Goal: Information Seeking & Learning: Get advice/opinions

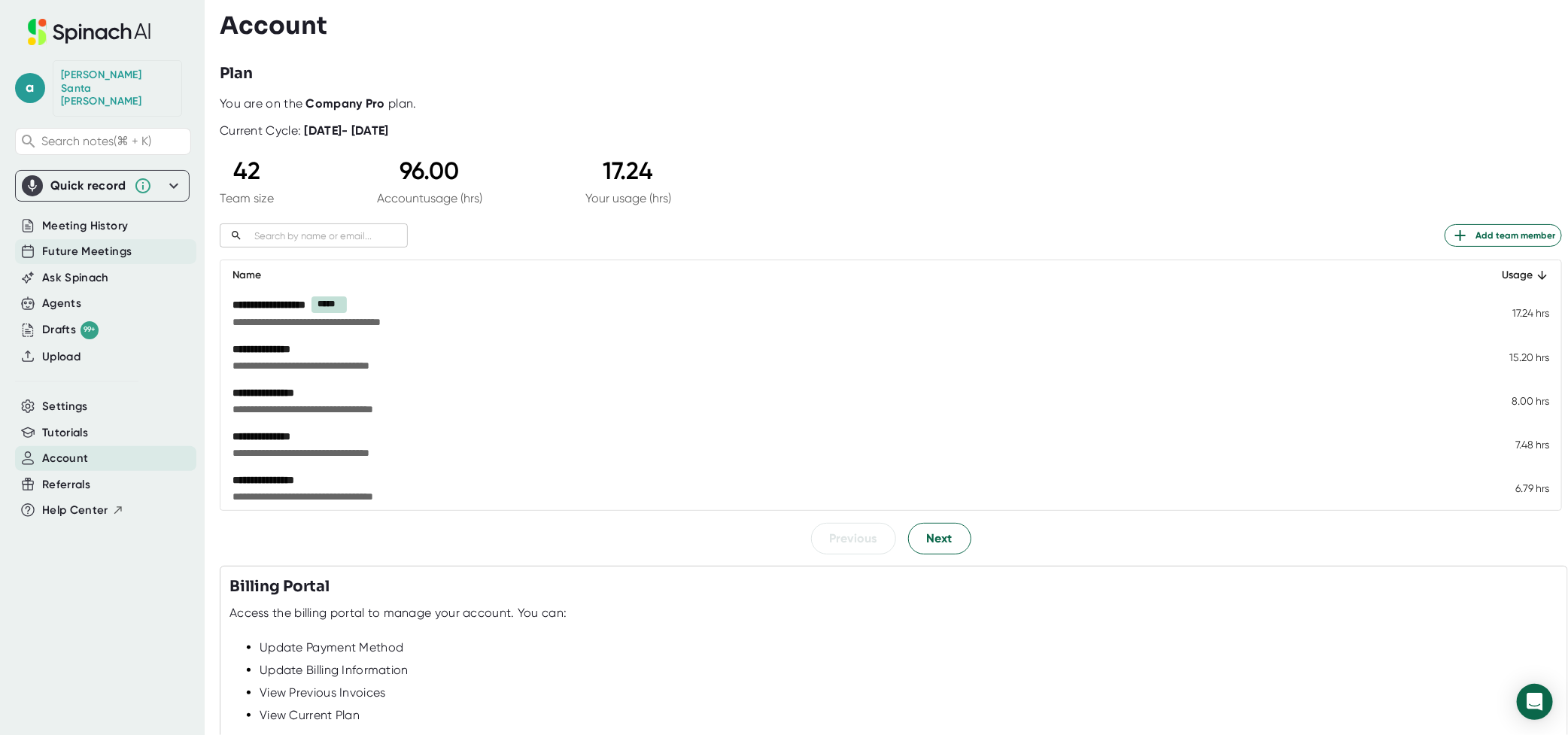
click at [108, 243] on span "Future Meetings" at bounding box center [86, 252] width 90 height 17
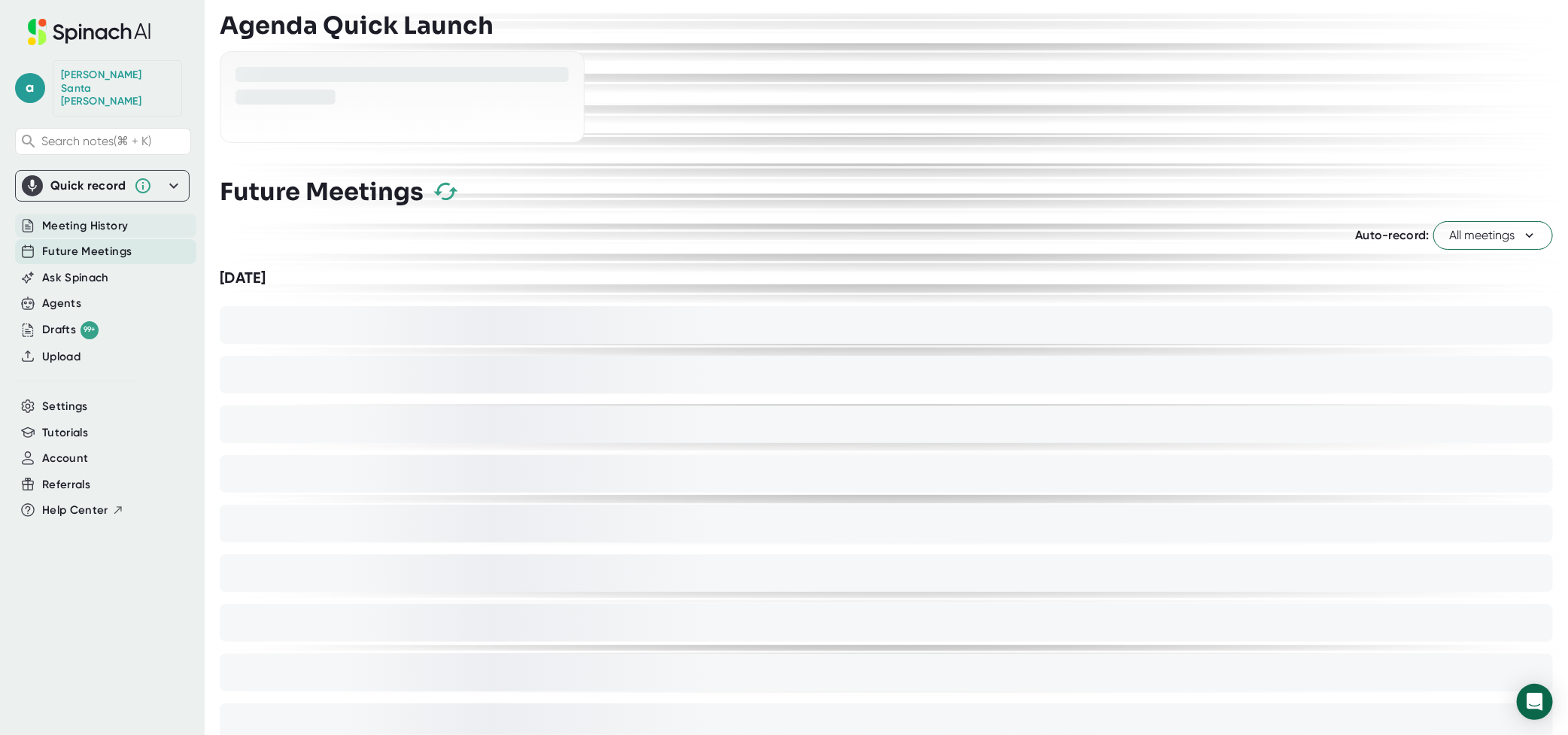
click at [110, 217] on span "Meeting History" at bounding box center [85, 226] width 86 height 17
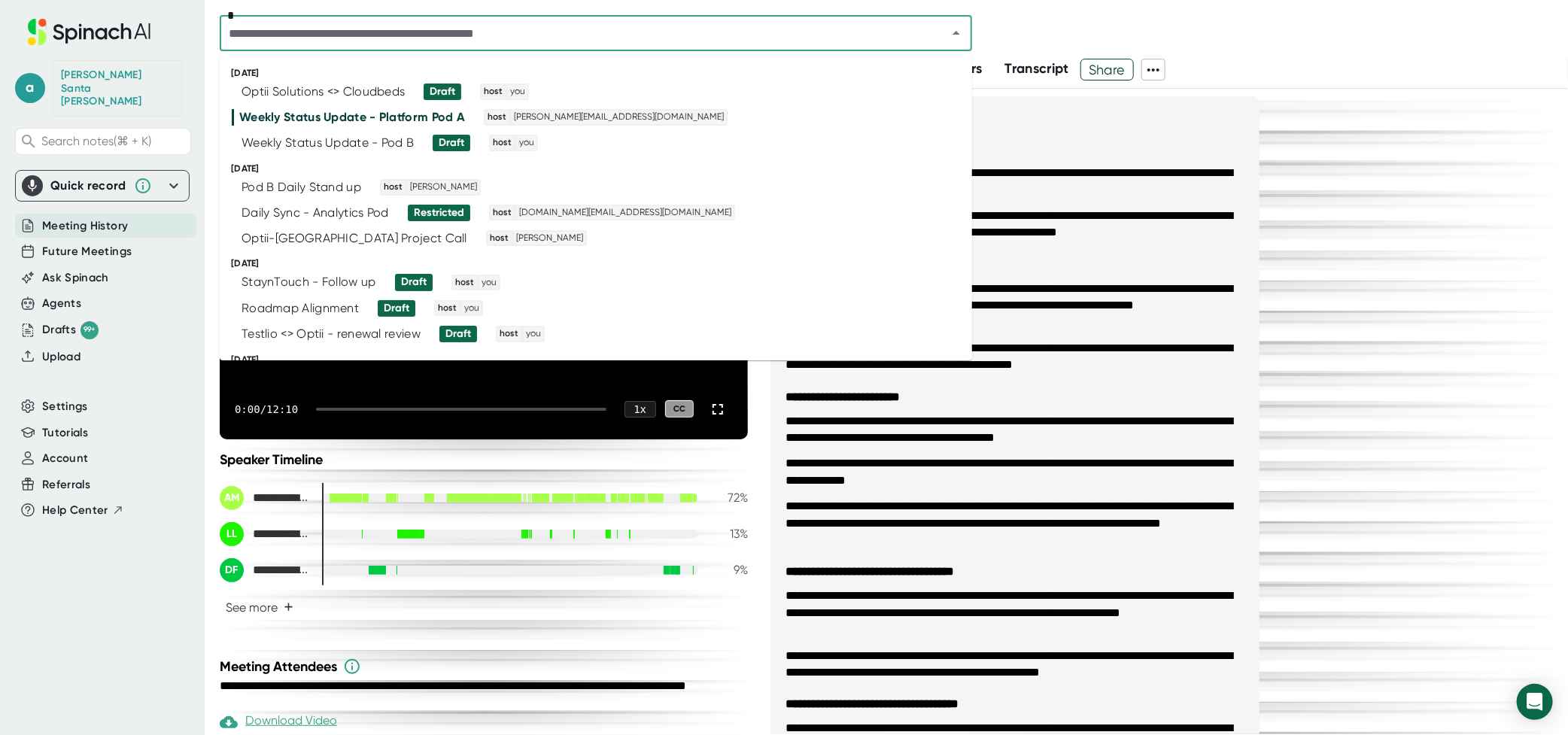
click at [534, 34] on input "text" at bounding box center [573, 33] width 699 height 21
click at [378, 87] on div "Optii Solutions <> Cloudbeds" at bounding box center [323, 91] width 164 height 15
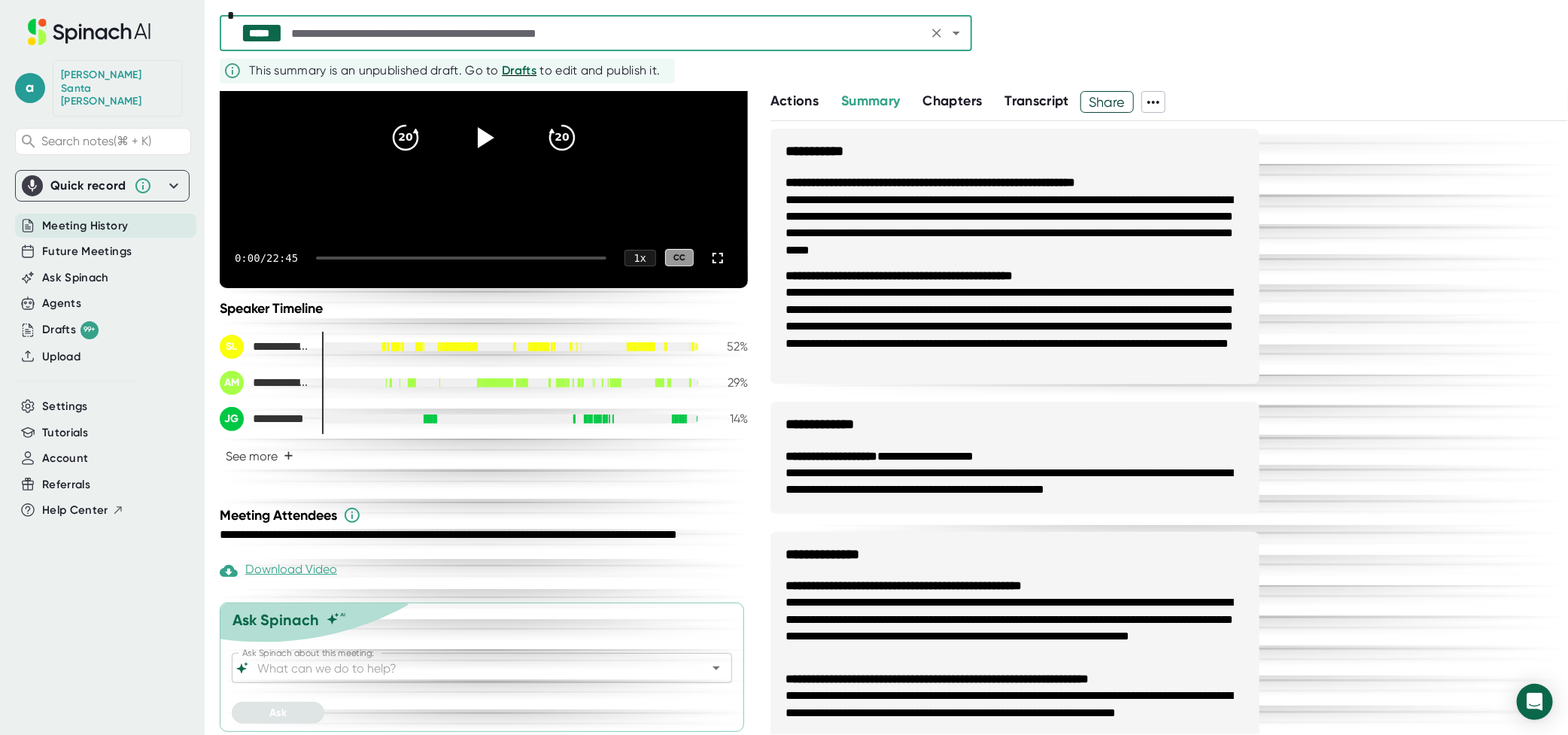
scroll to position [186, 0]
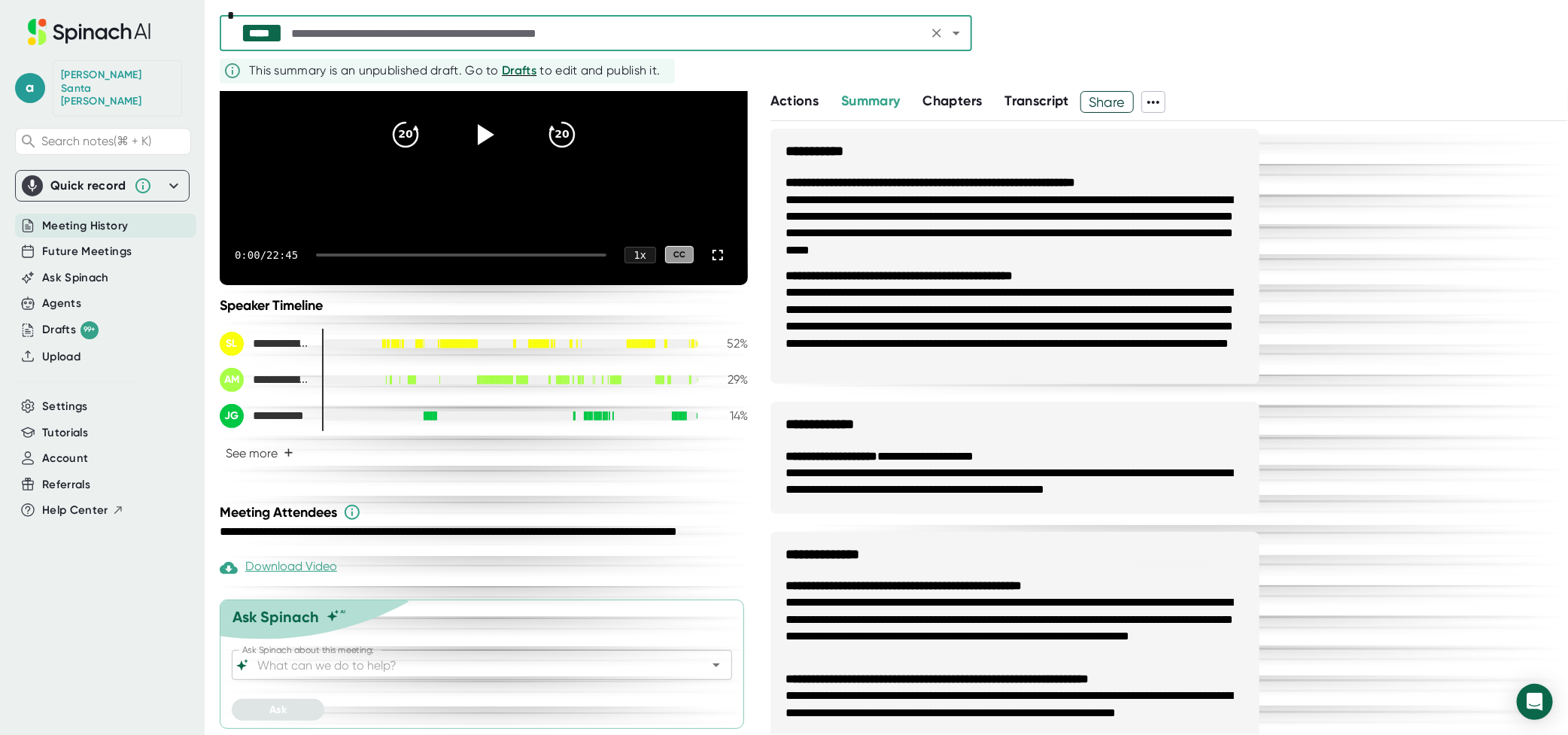
click at [534, 657] on input "Ask Spinach about this meeting:" at bounding box center [468, 665] width 428 height 21
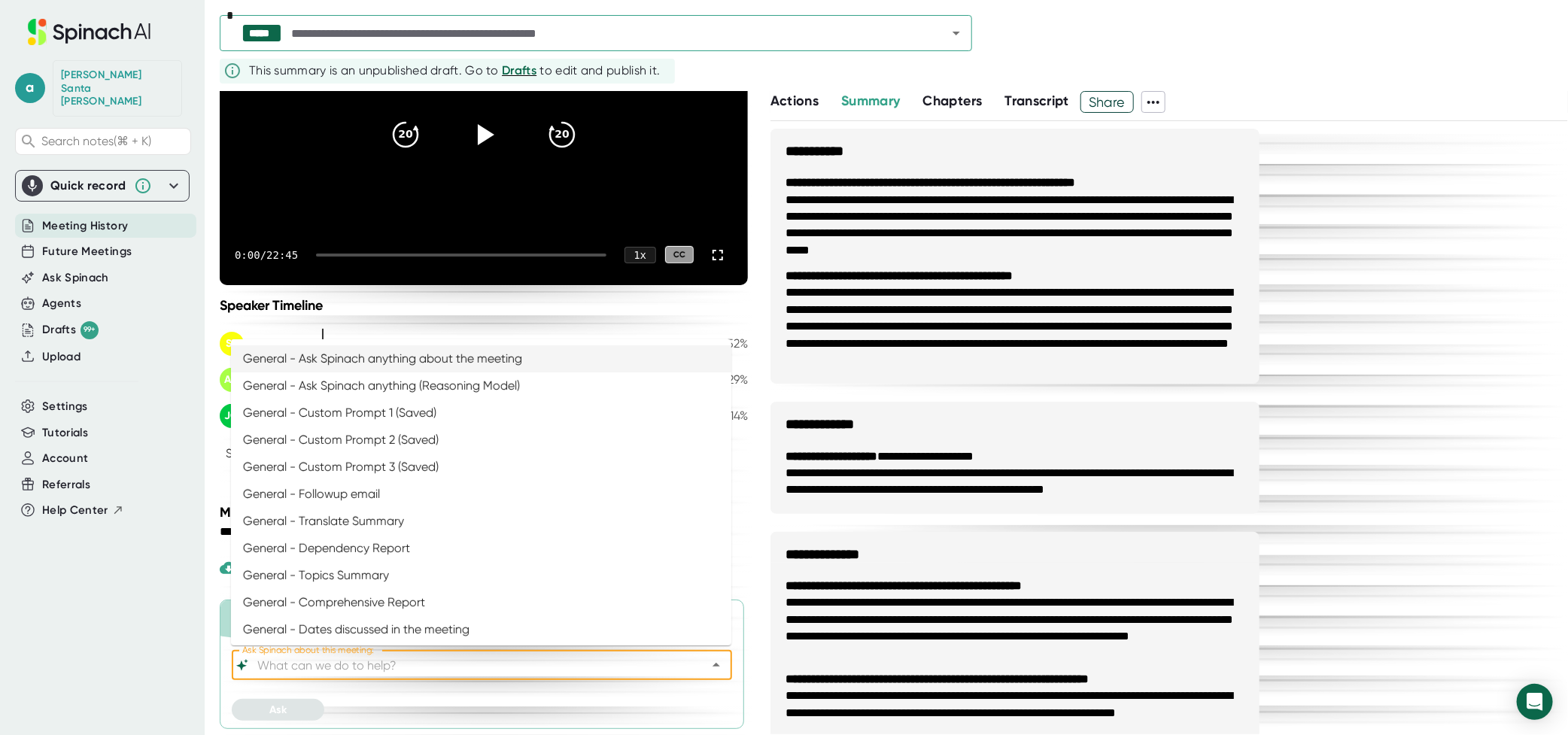
click at [361, 362] on li "General - Ask Spinach anything about the meeting" at bounding box center [481, 359] width 500 height 27
type input "General - Ask Spinach anything about the meeting"
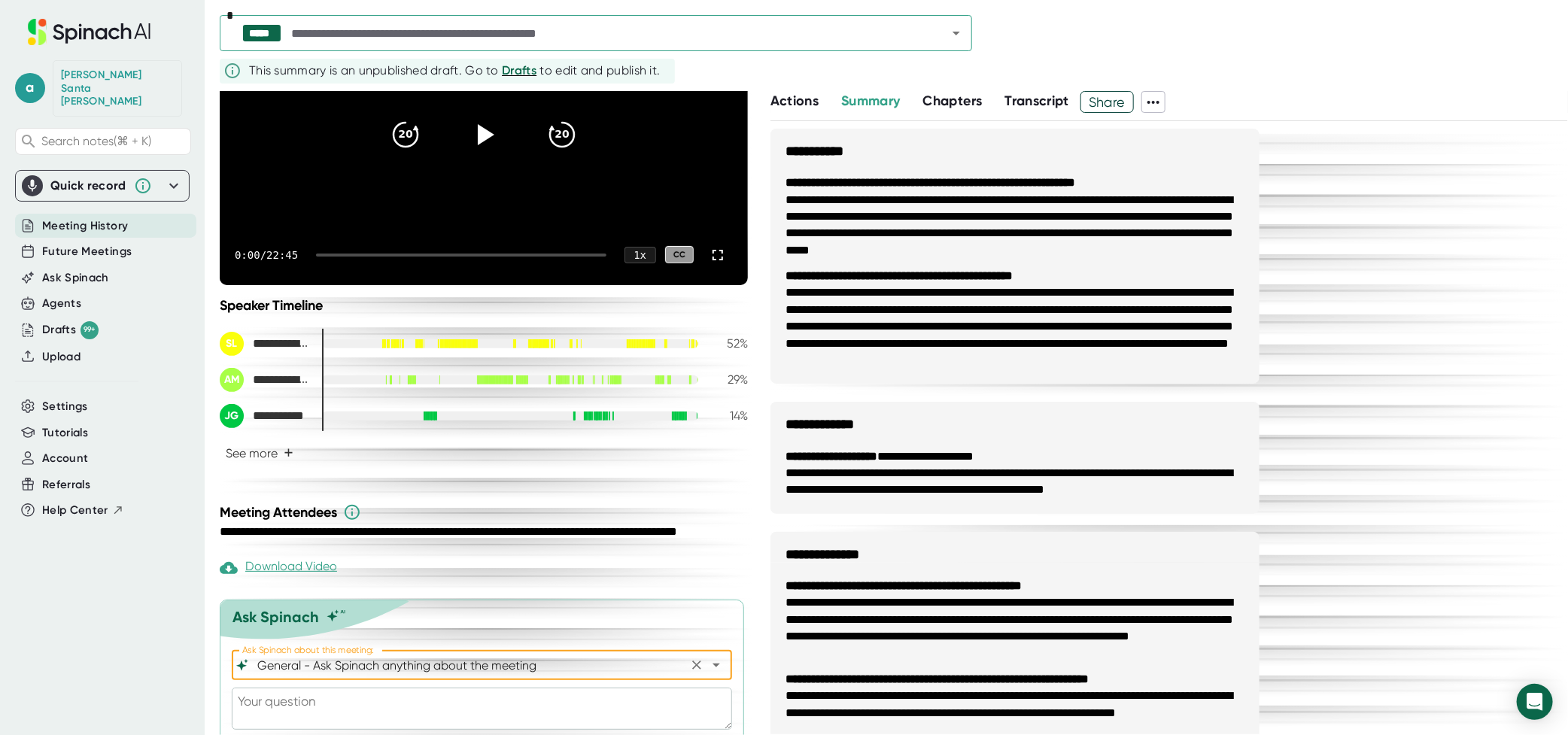
scroll to position [230, 0]
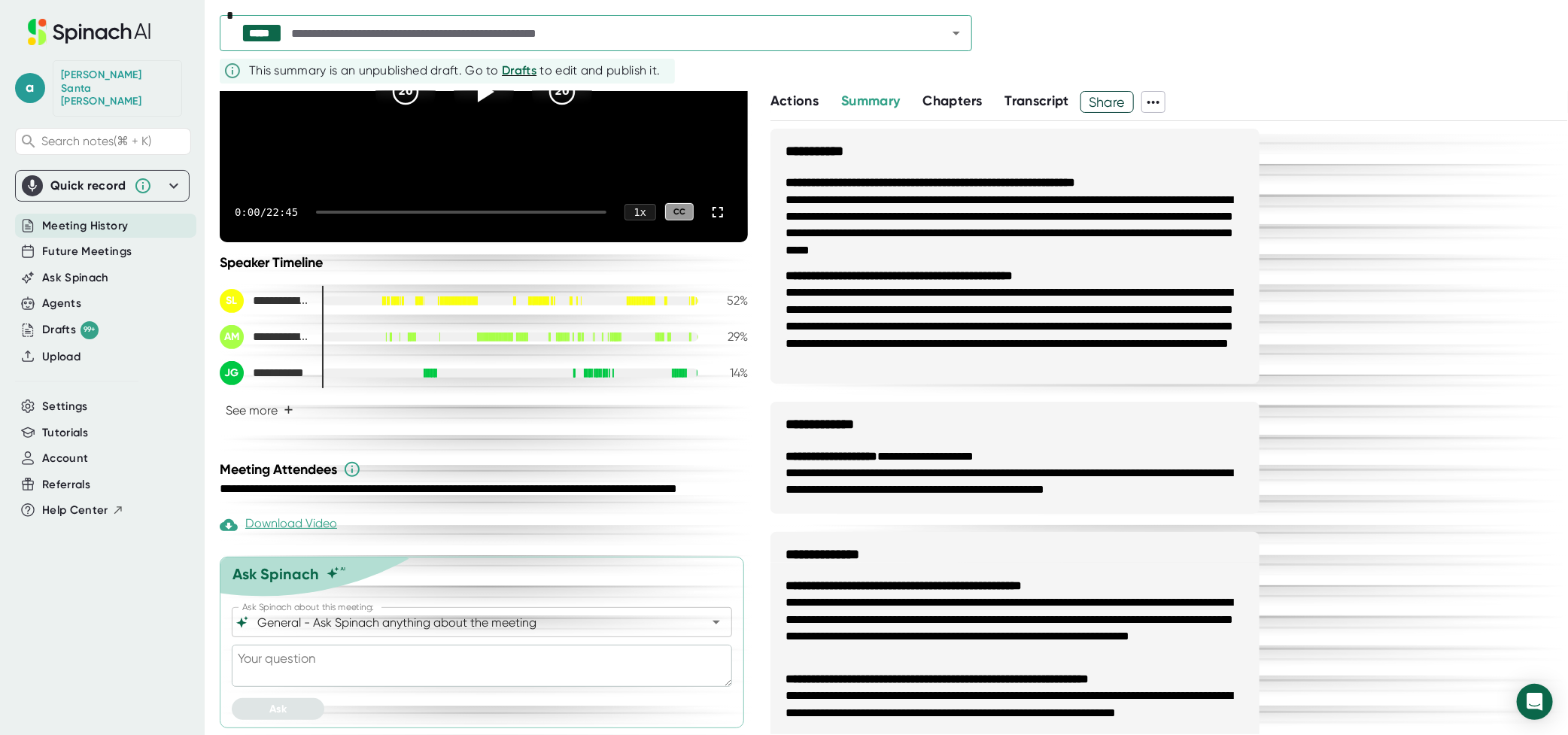
click at [292, 672] on textarea at bounding box center [481, 666] width 500 height 42
type textarea "c"
type textarea "x"
type textarea "ca"
type textarea "x"
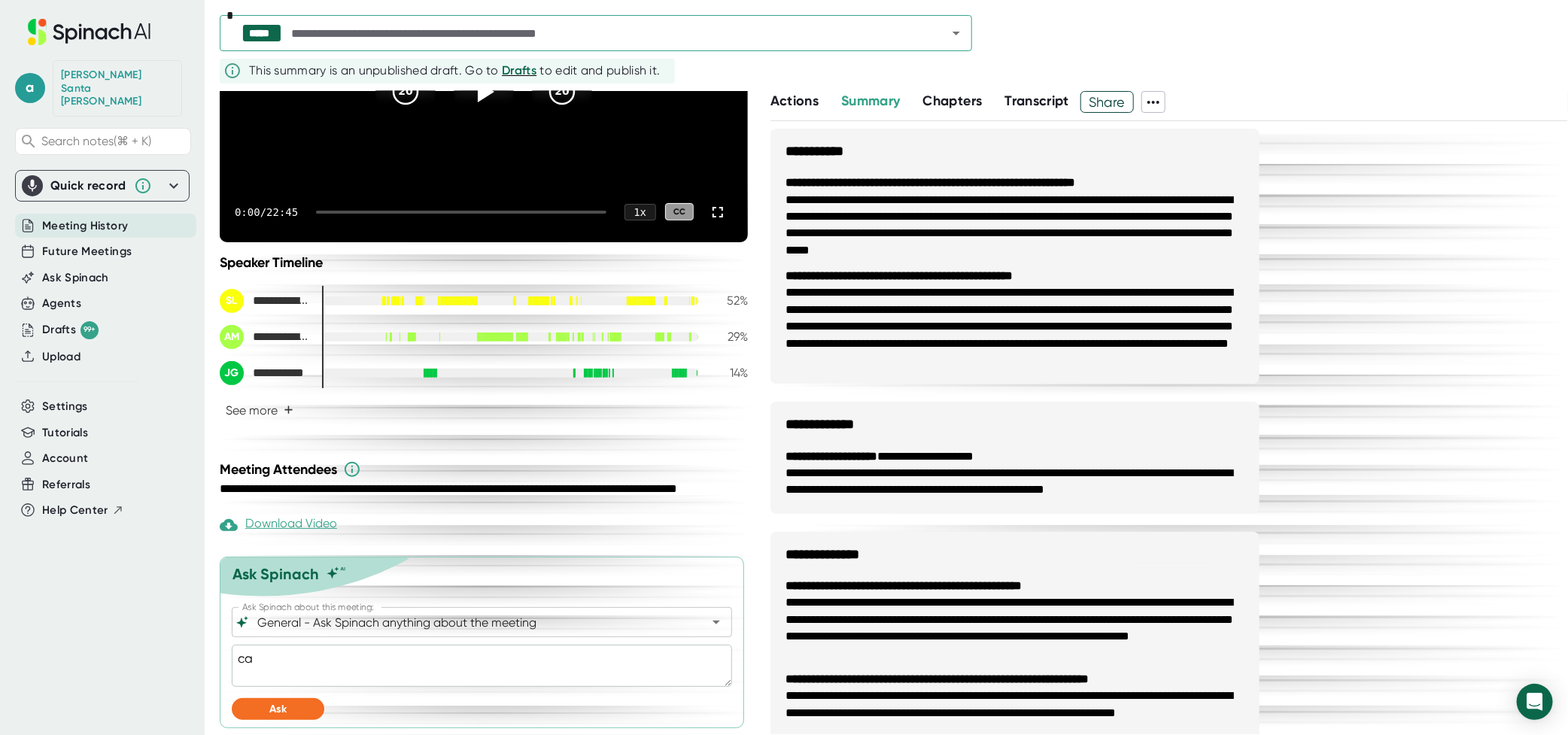
type textarea "can"
type textarea "x"
type textarea "can"
type textarea "x"
type textarea "can y"
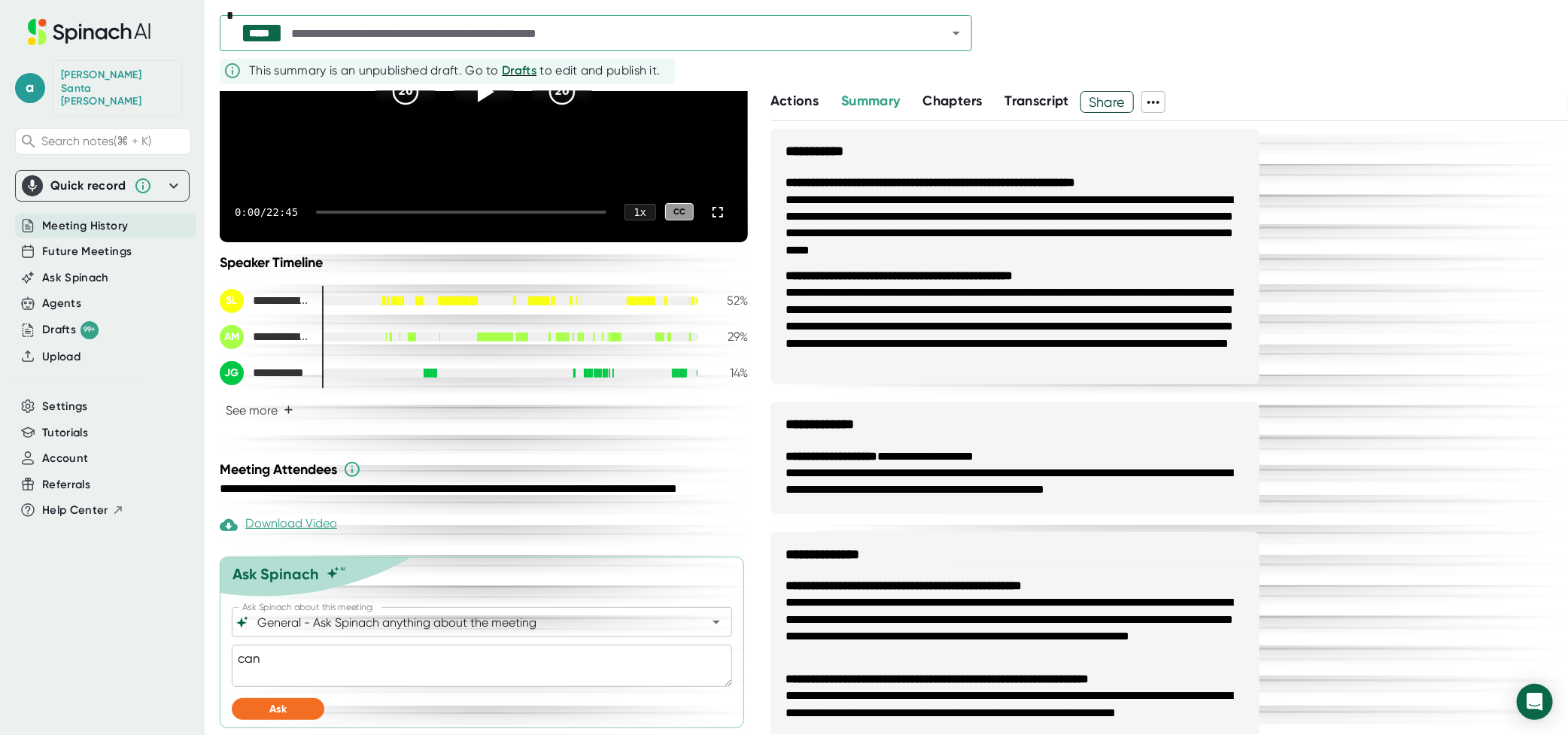
type textarea "x"
type textarea "can yo"
type textarea "x"
type textarea "can you"
type textarea "x"
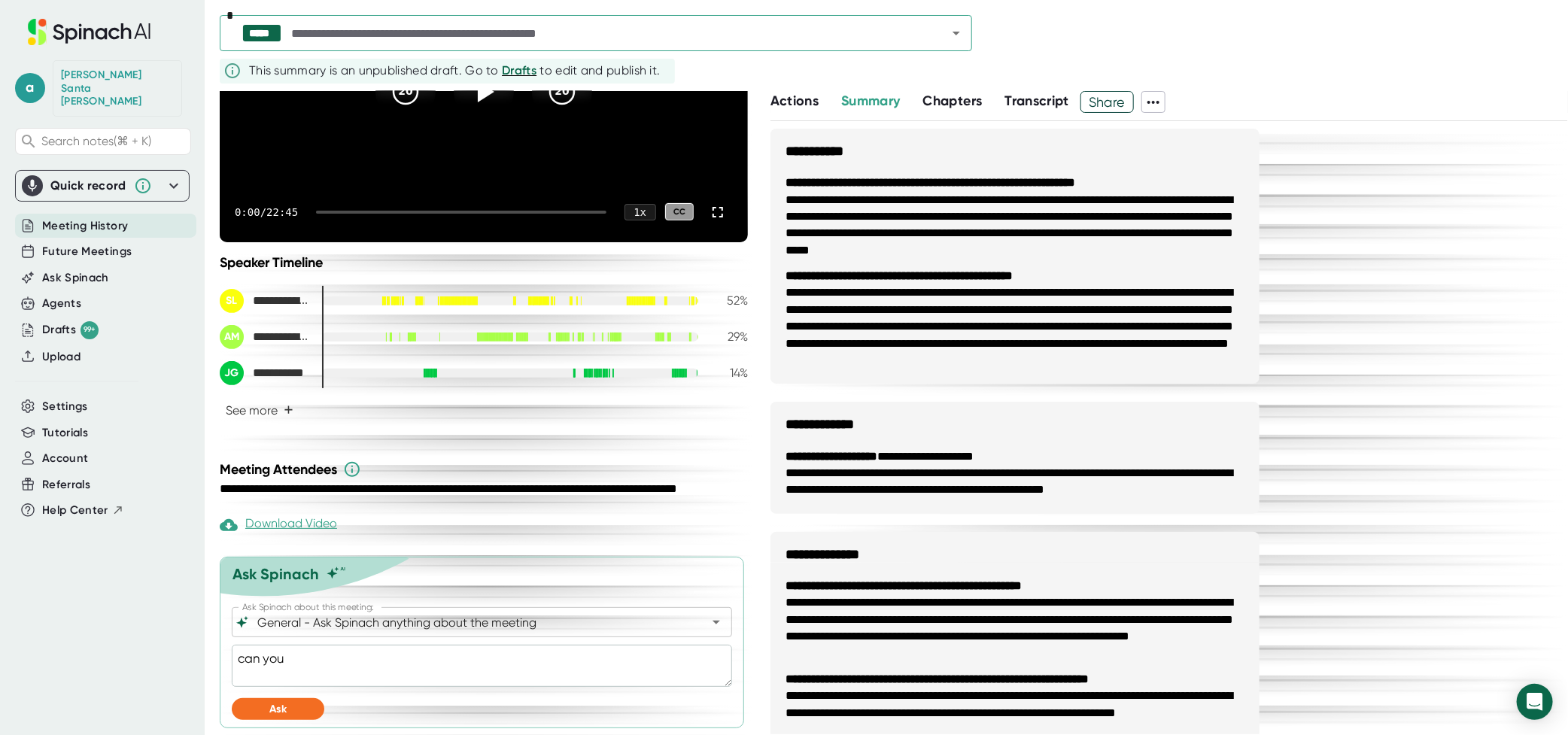
type textarea "can you"
type textarea "x"
type textarea "can you h"
type textarea "x"
type textarea "can you he"
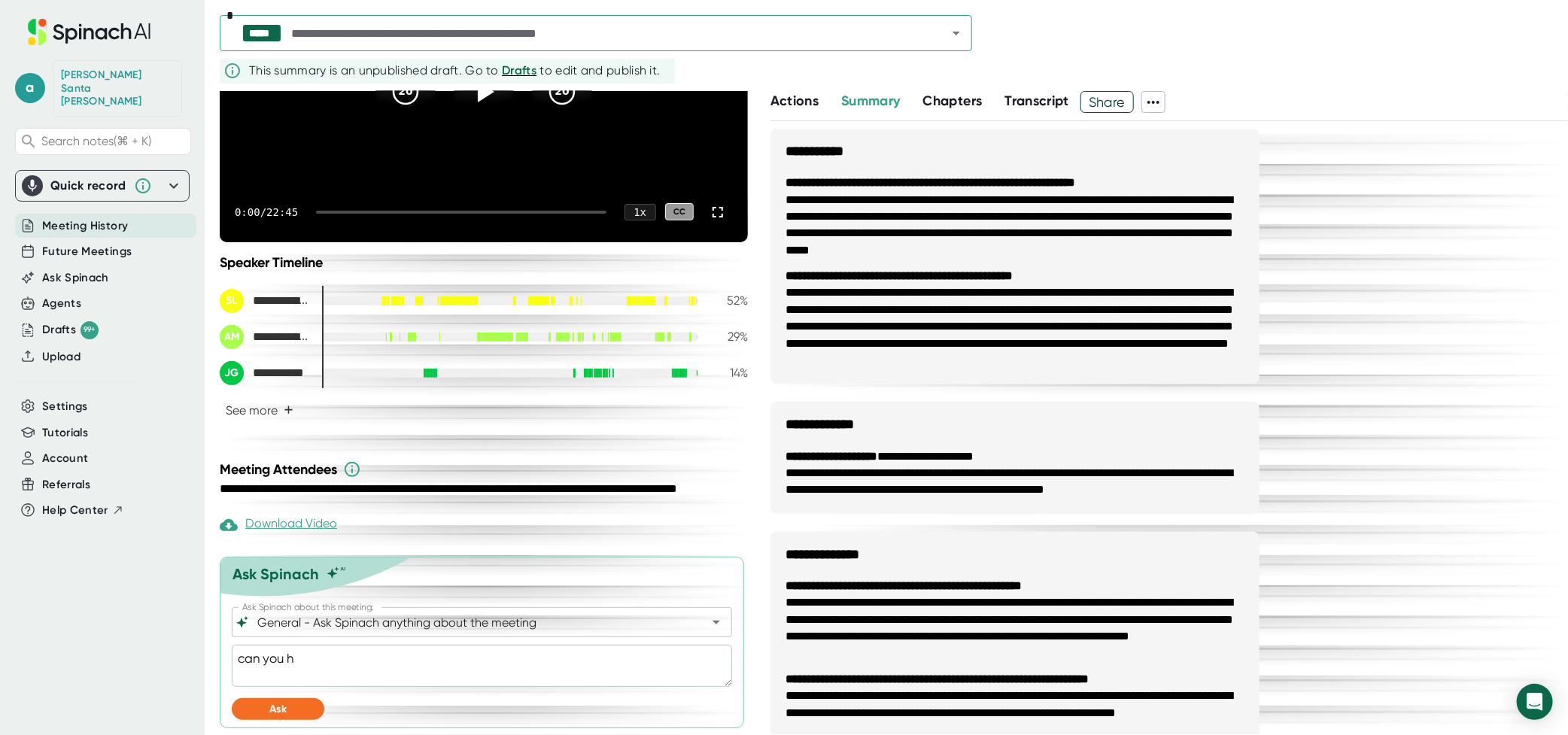
type textarea "x"
type textarea "can you hel"
type textarea "x"
type textarea "can you help"
type textarea "x"
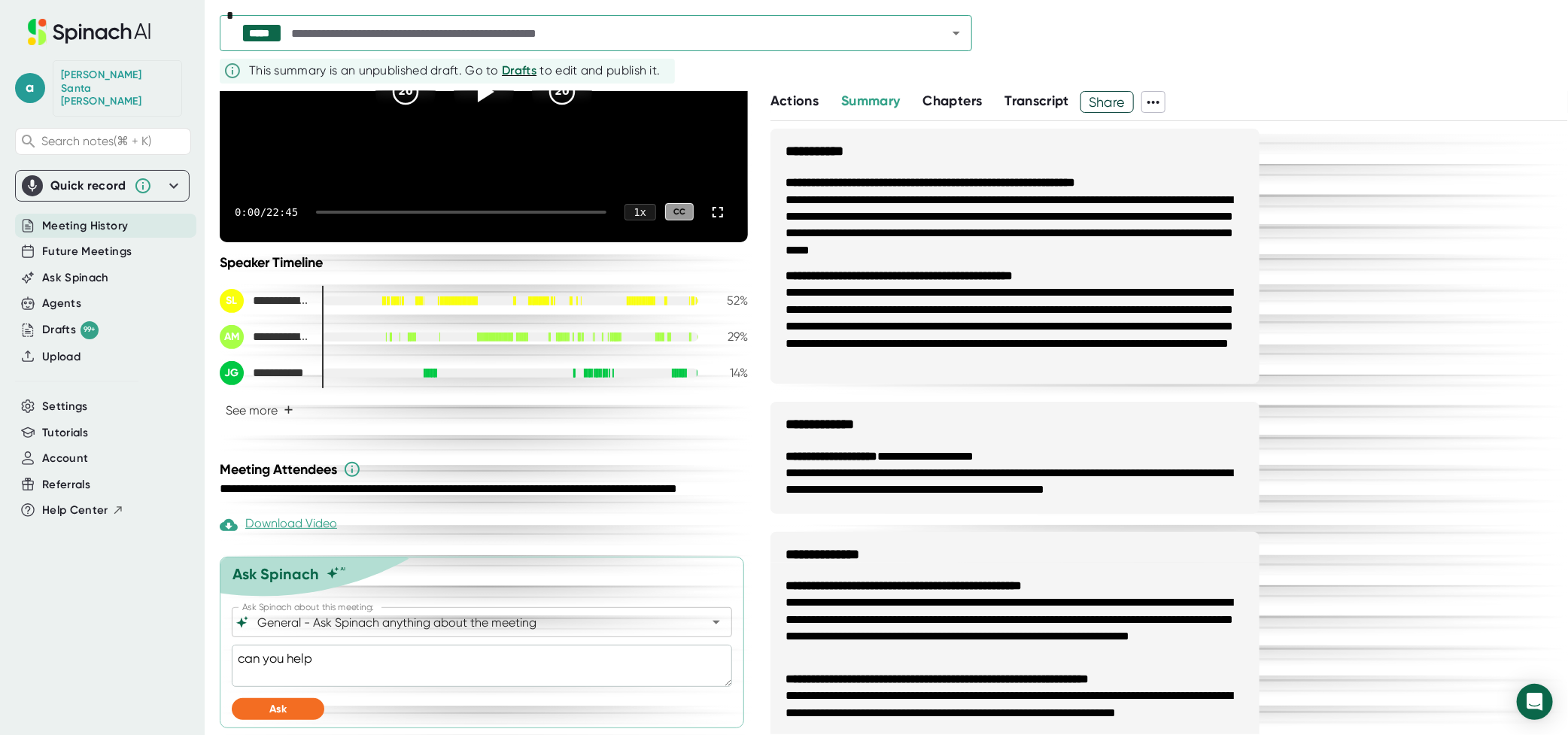
type textarea "can you help"
type textarea "x"
type textarea "can you help m"
type textarea "x"
type textarea "can you help me"
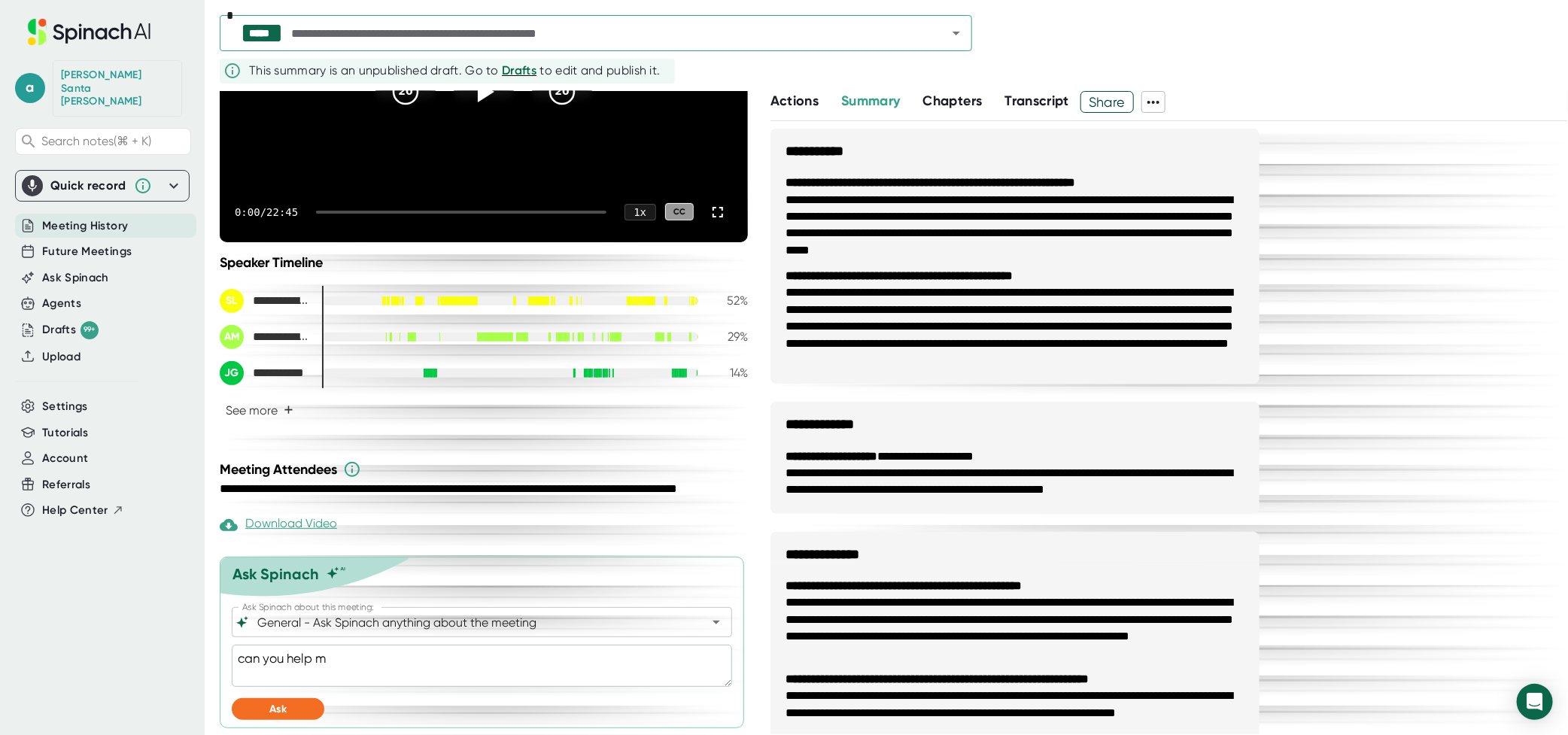
type textarea "x"
type textarea "can you help me"
type textarea "x"
type textarea "can you help me p"
type textarea "x"
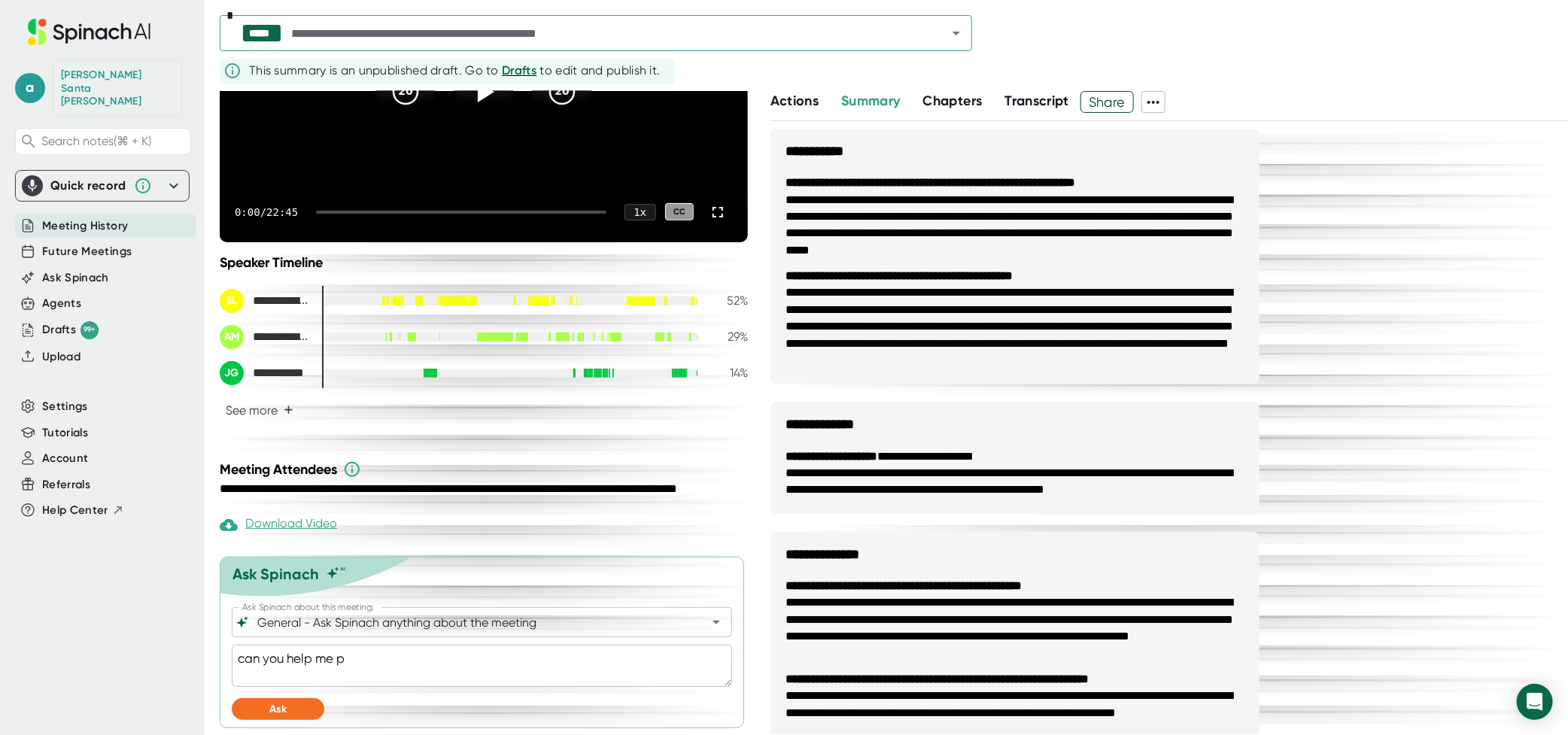
type textarea "can you help me pu"
type textarea "x"
type textarea "can you help me put"
type textarea "x"
type textarea "can you help me put"
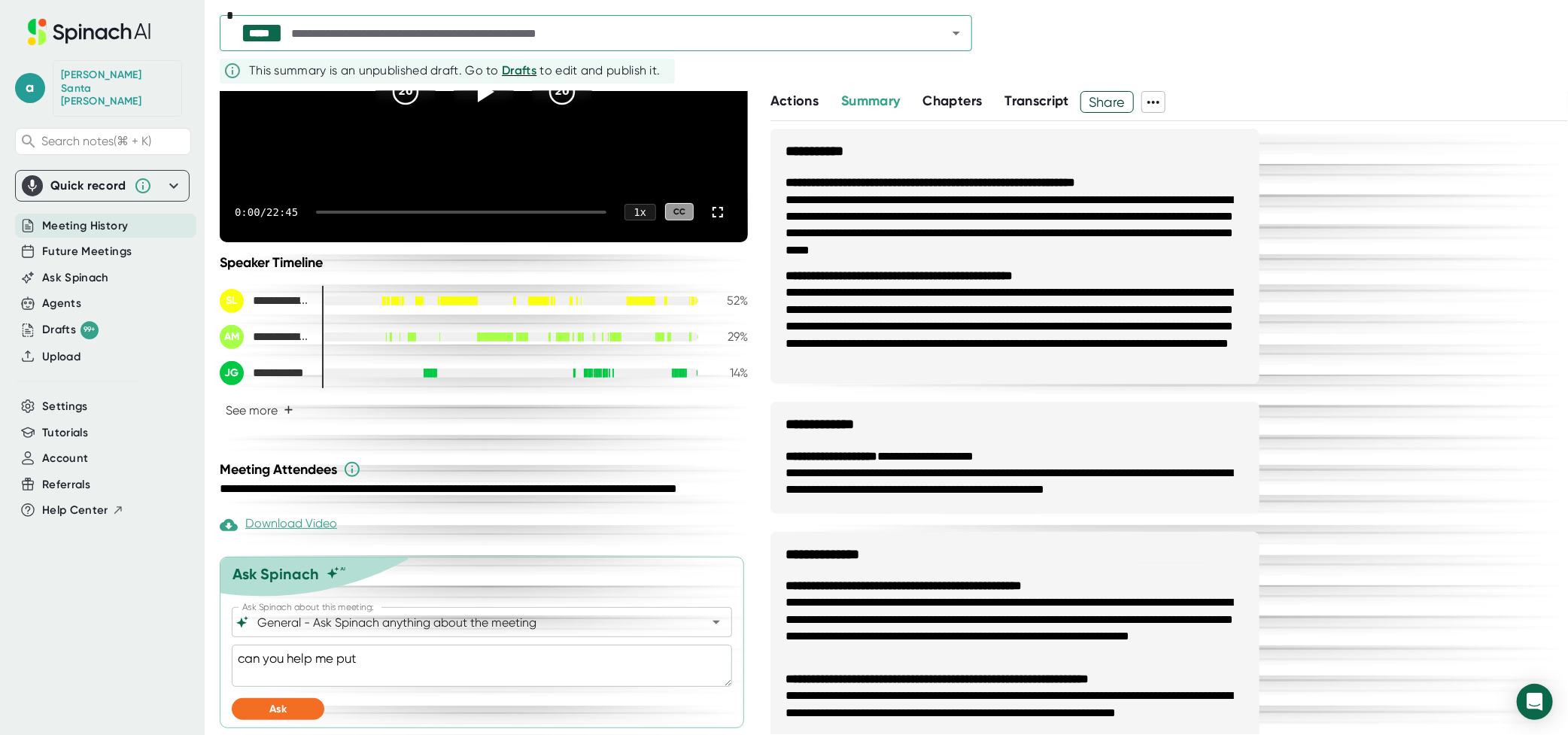
type textarea "x"
type textarea "can you help me put a"
type textarea "x"
type textarea "can you help me put an"
type textarea "x"
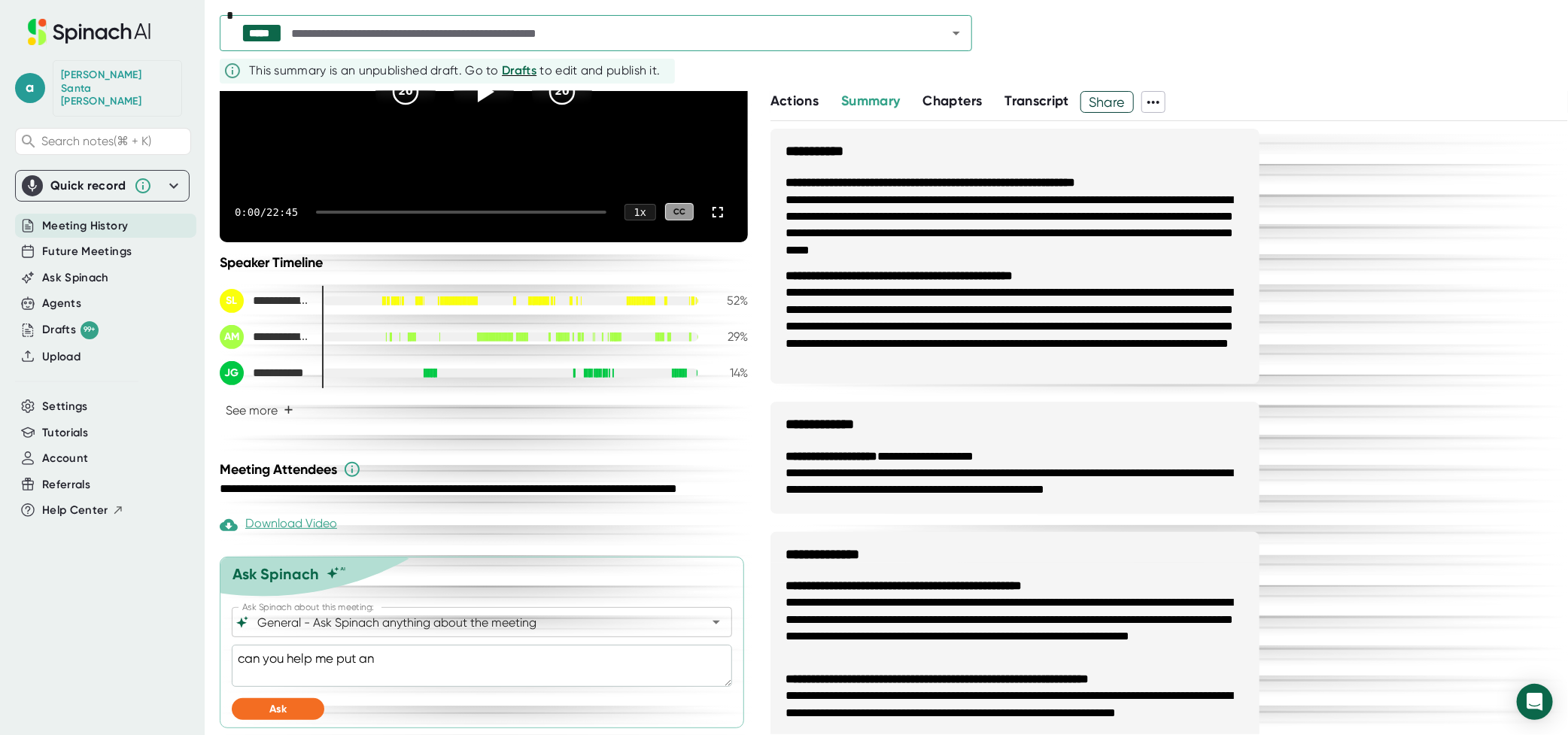
type textarea "can you help me put an"
type textarea "x"
type textarea "can you help me put an e"
type textarea "x"
type textarea "can you help me put an em"
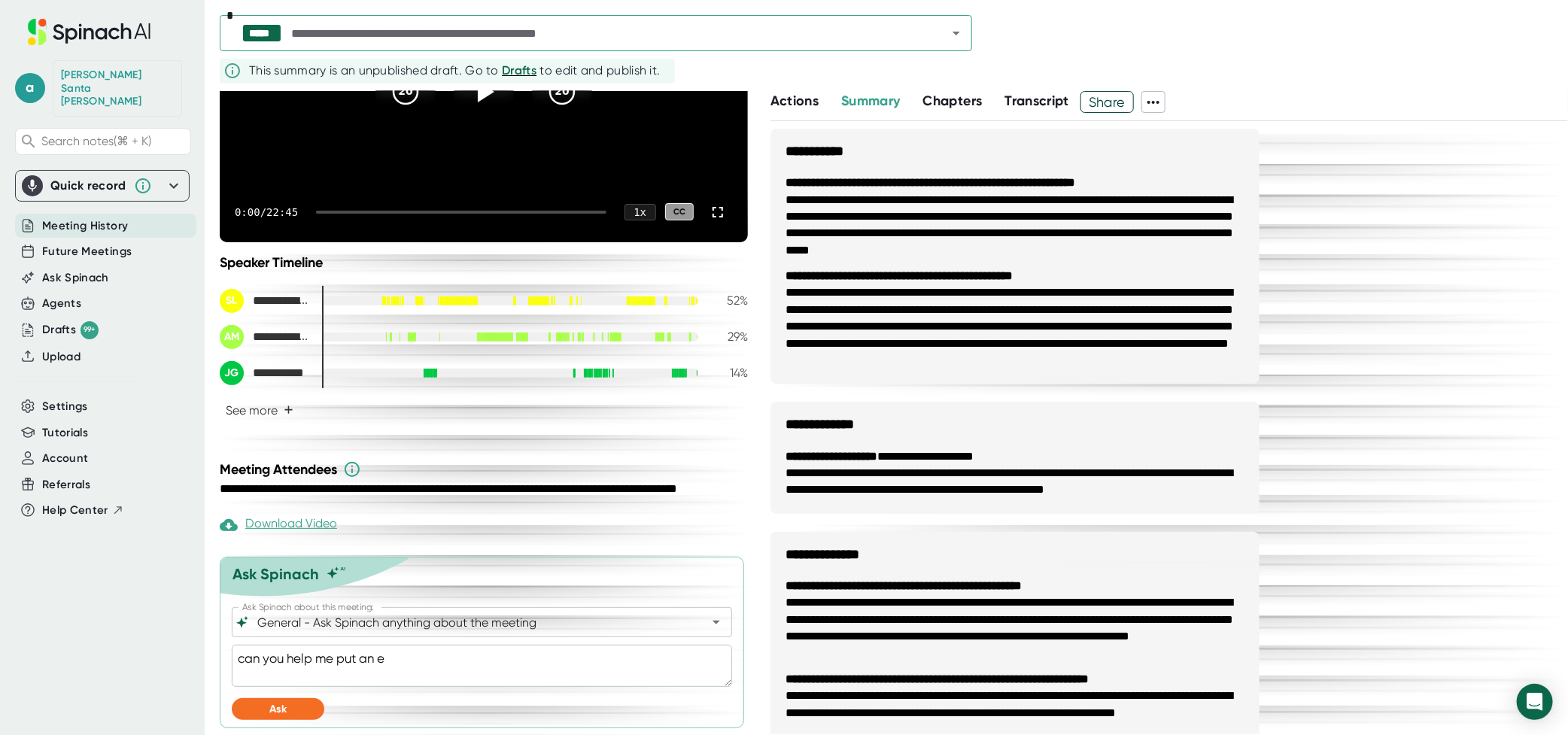
type textarea "x"
type textarea "can you help me put an ema"
type textarea "x"
type textarea "can you help me put an emai"
type textarea "x"
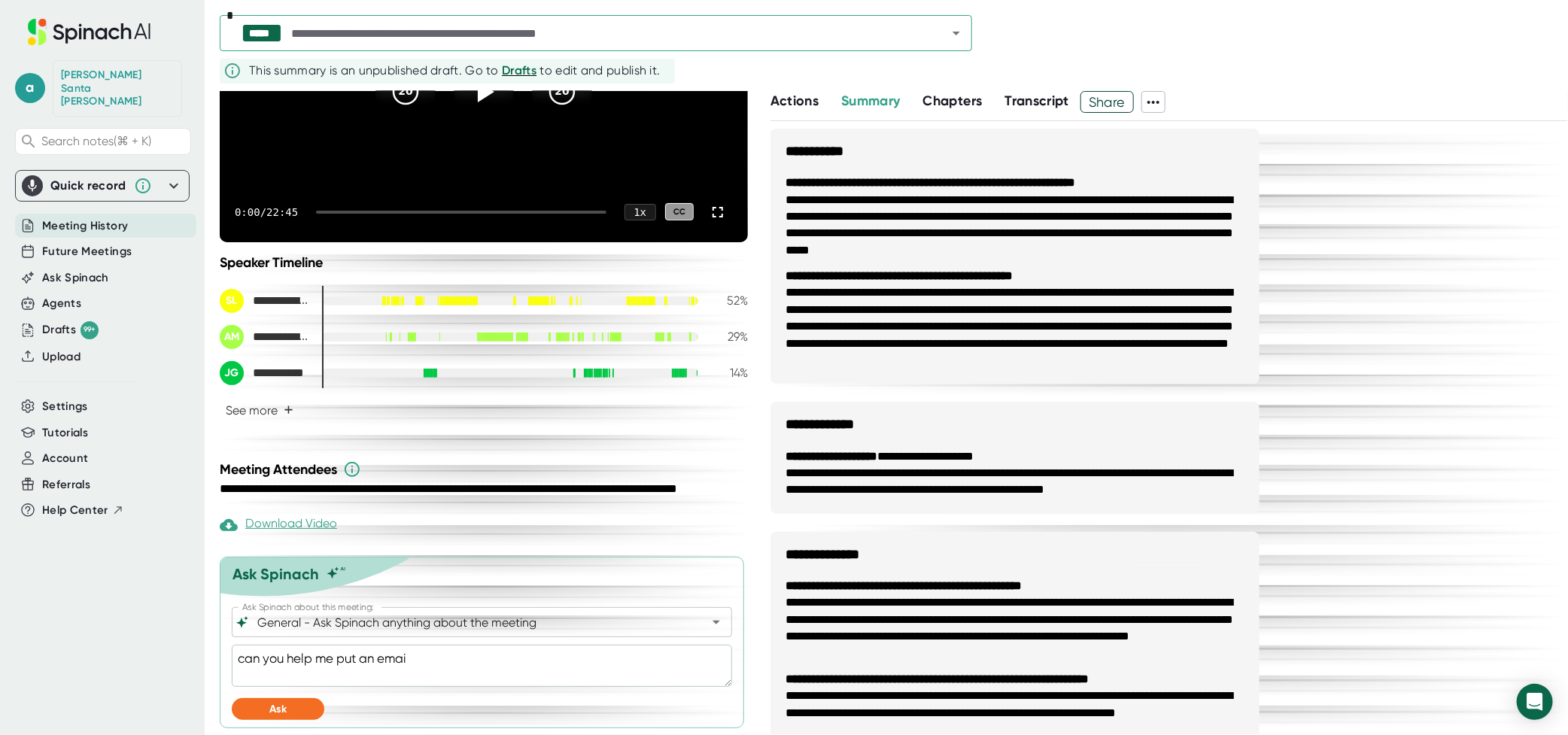
type textarea "can you help me put an email"
type textarea "x"
type textarea "can you help me put an email"
type textarea "x"
type textarea "can you help me put an email s"
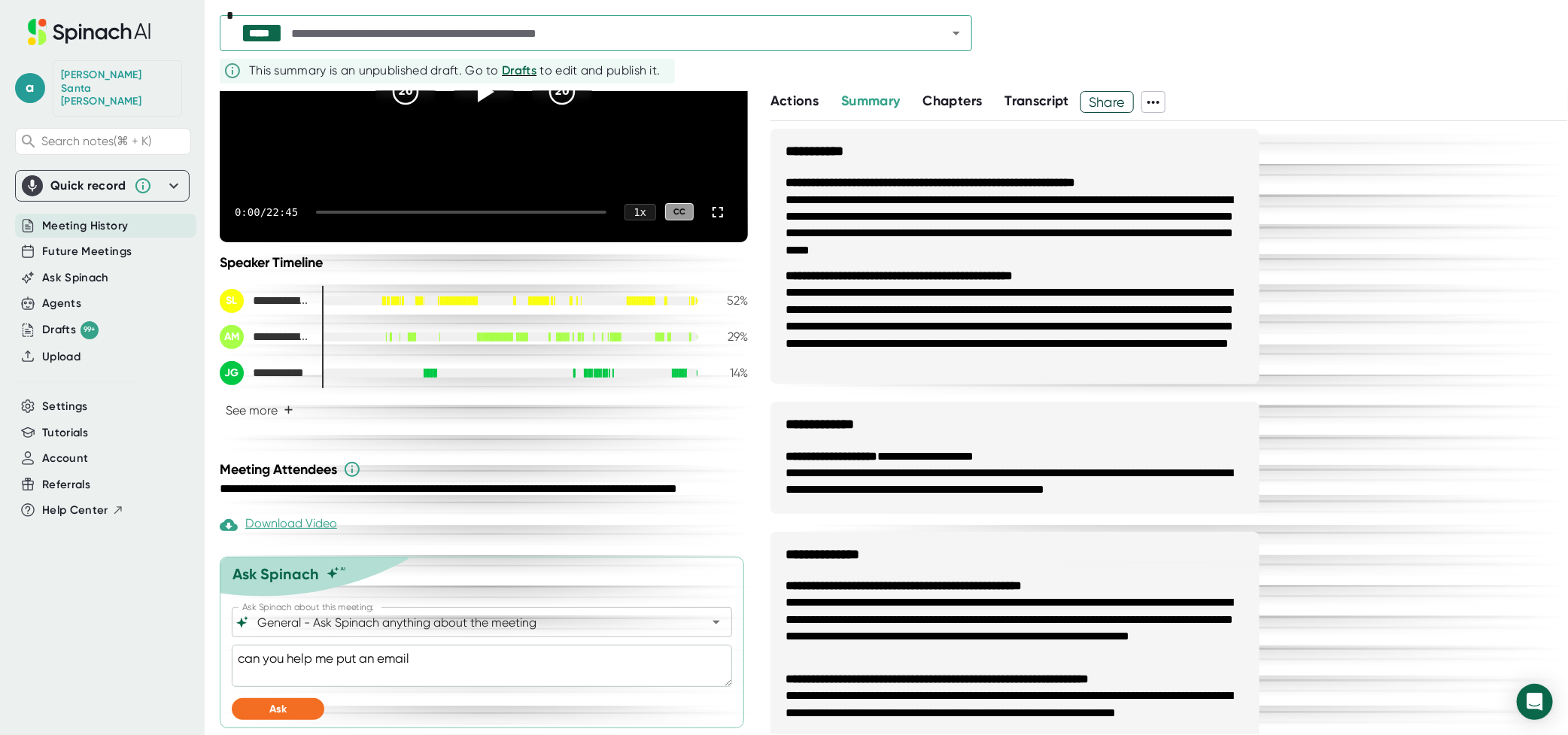
type textarea "x"
type textarea "can you help me put an email su"
type textarea "x"
type textarea "can you help me put an email sum"
type textarea "x"
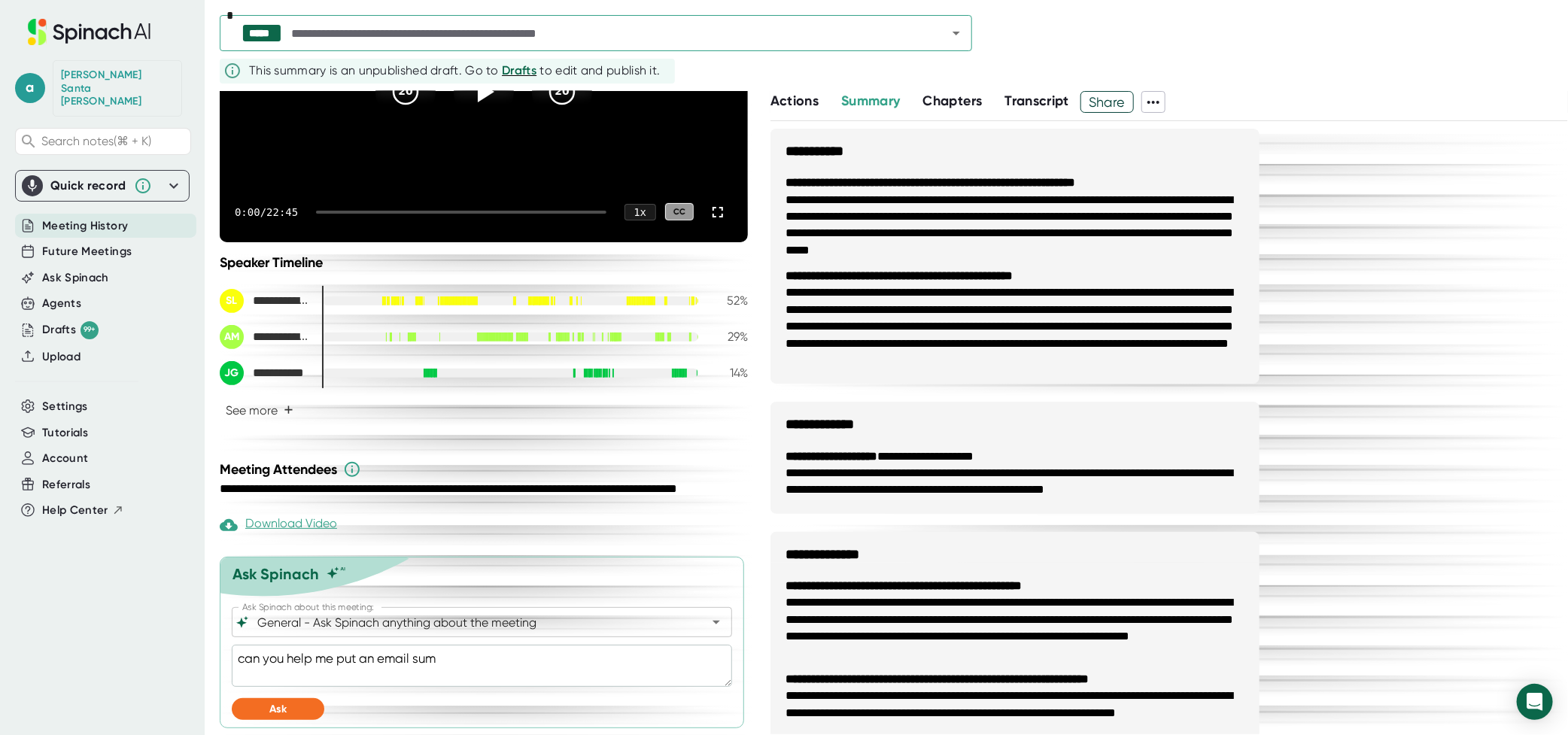
type textarea "can you help me put an email summ"
type textarea "x"
type textarea "can you help me put an email summa"
type textarea "x"
type textarea "can you help me put an email [PERSON_NAME]"
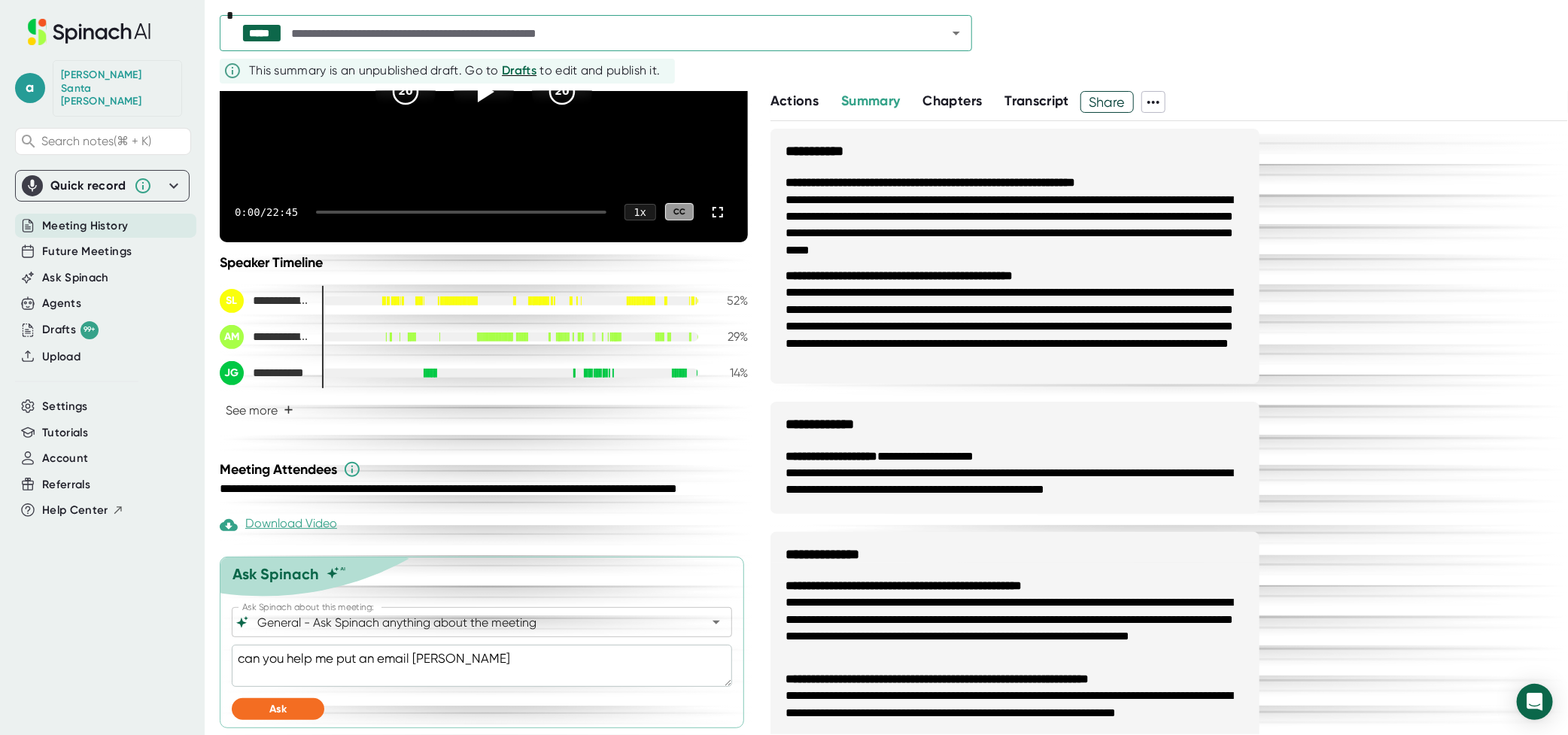
type textarea "x"
type textarea "can you help me put an email summari"
type textarea "x"
type textarea "can you help me put an email summariz"
type textarea "x"
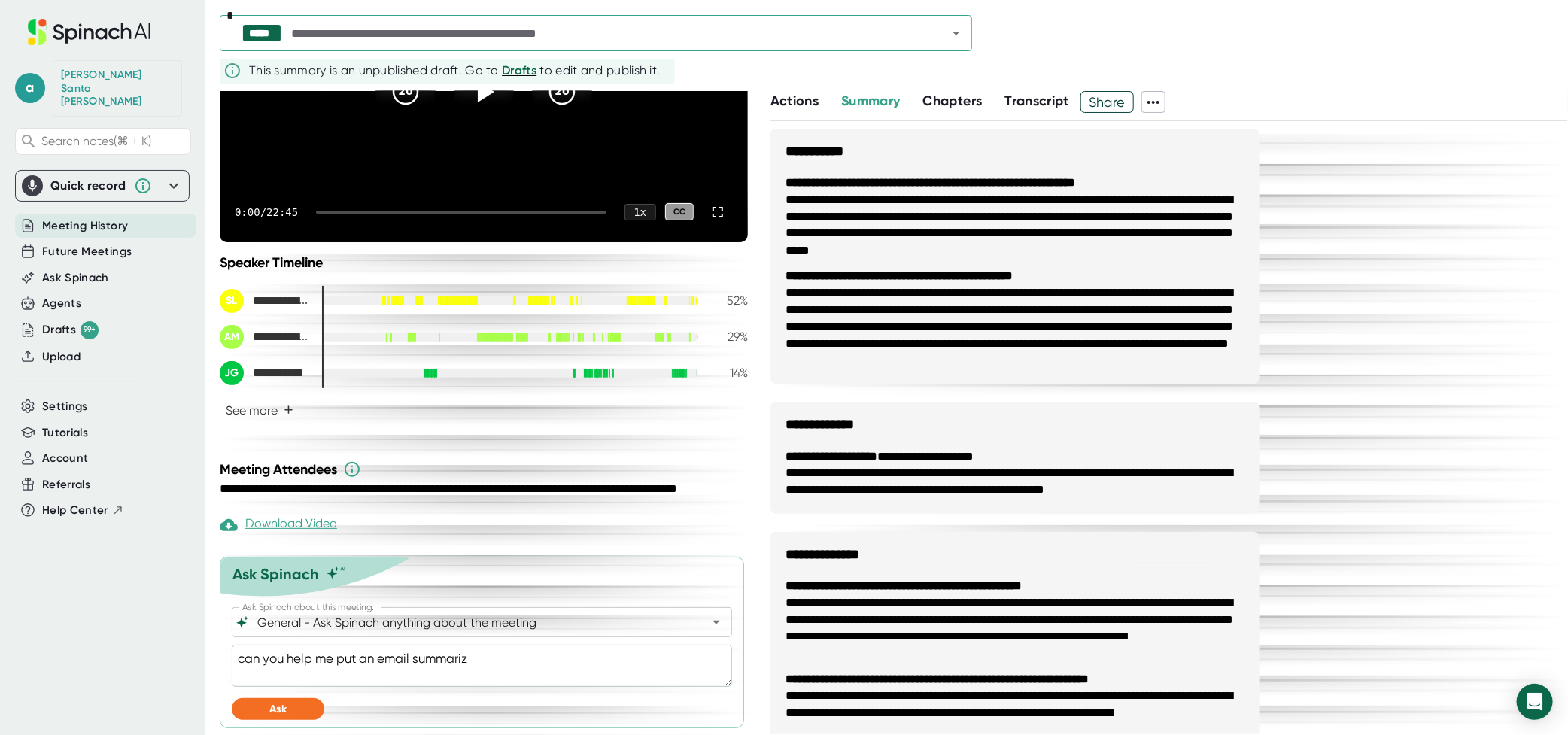
type textarea "can you help me put an email summarize"
type textarea "x"
type textarea "can you help me put an email summarize"
type textarea "x"
type textarea "can you help me put an email summarize t"
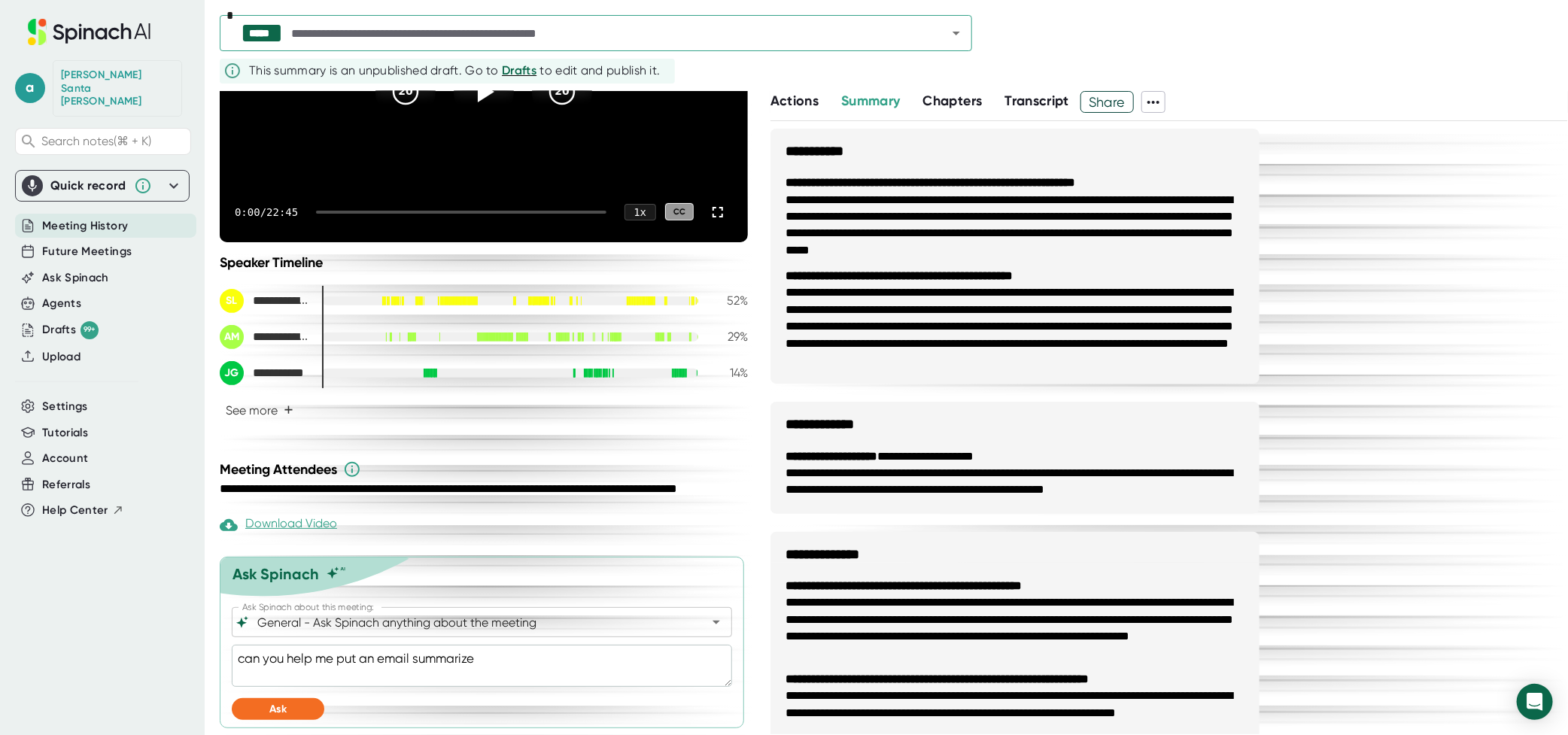
type textarea "x"
type textarea "can you help me put an email summarize th"
type textarea "x"
type textarea "can you help me put an email summarize the"
type textarea "x"
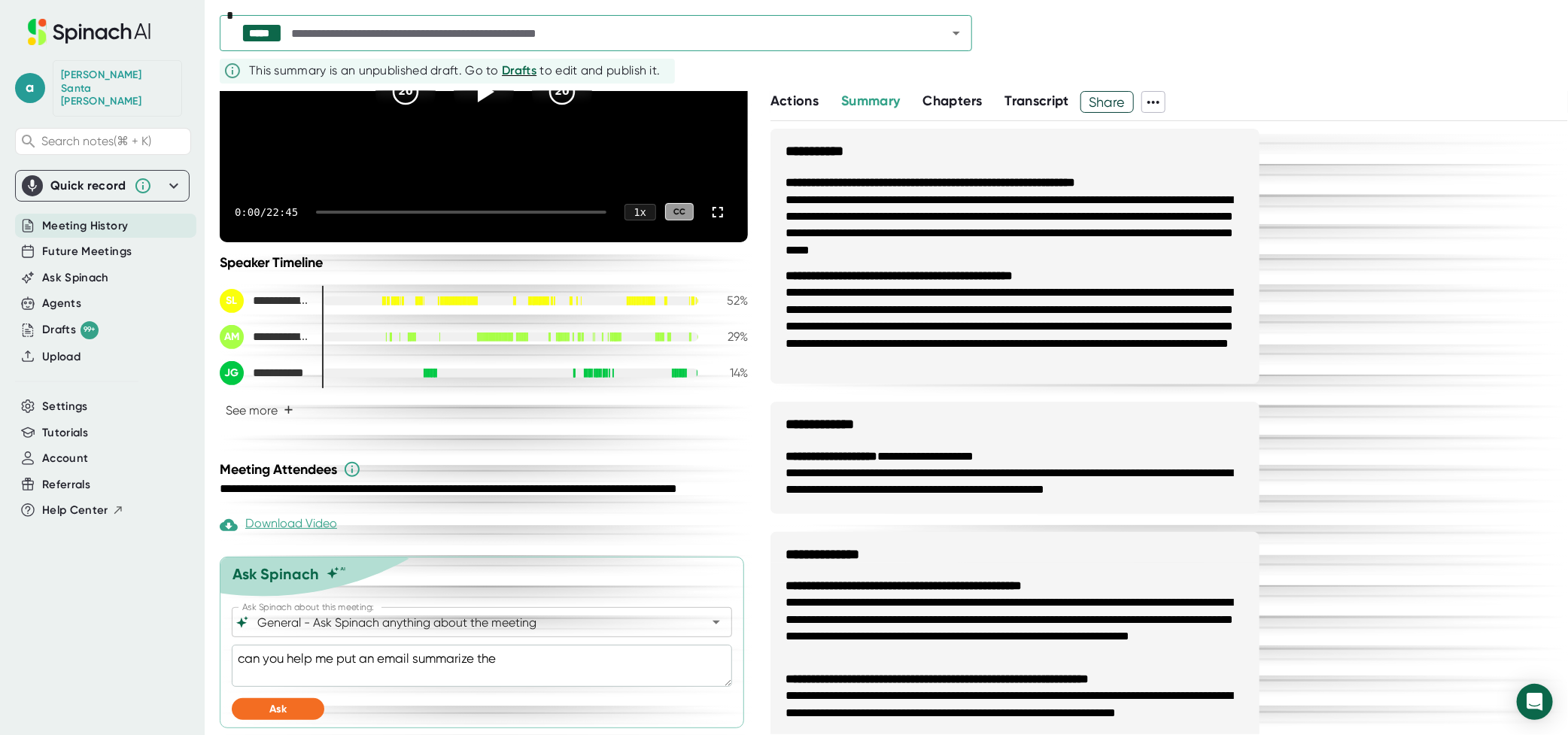
type textarea "can you help me put an email summarize the"
type textarea "x"
type textarea "can you help me put an email summarize the a"
type textarea "x"
type textarea "can you help me put an email summarize the ag"
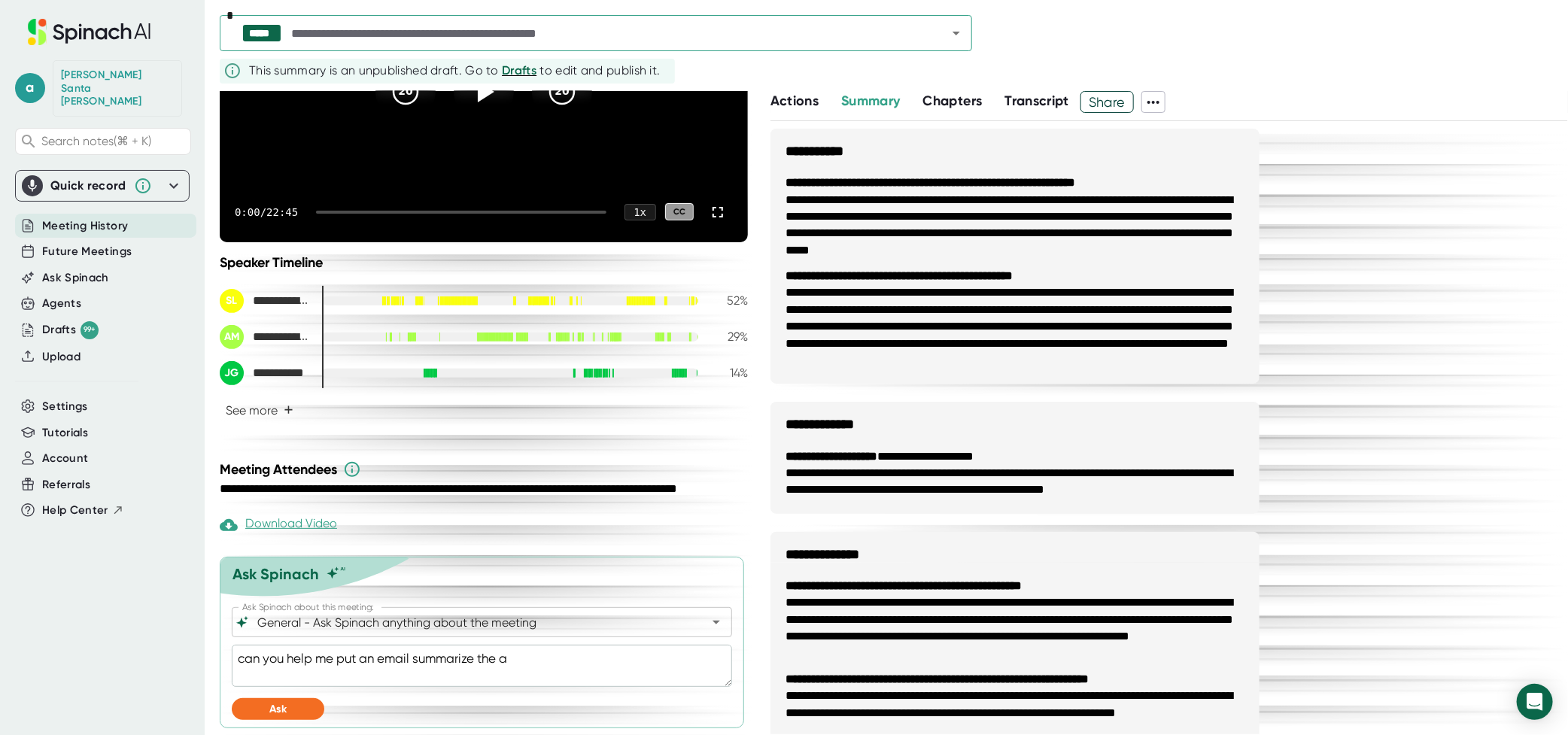
type textarea "x"
type textarea "can you help me put an email summarize the agr"
type textarea "x"
type textarea "can you help me put an email summarize the agre"
type textarea "x"
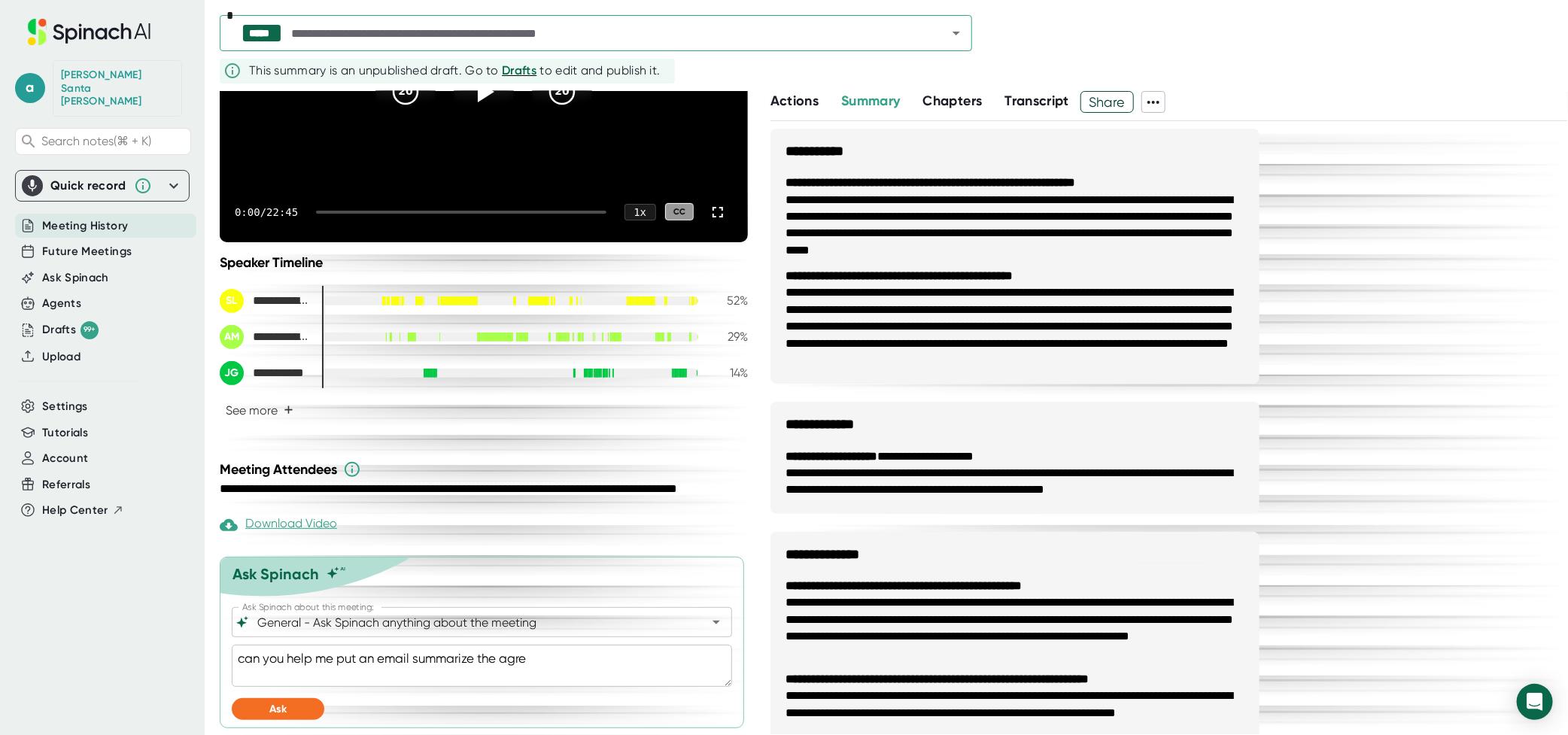
type textarea "can you help me put an email summarize the agree"
type textarea "x"
type textarea "can you help me put an email summarize the agreem"
type textarea "x"
type textarea "can you help me put an email summarize the agreeme"
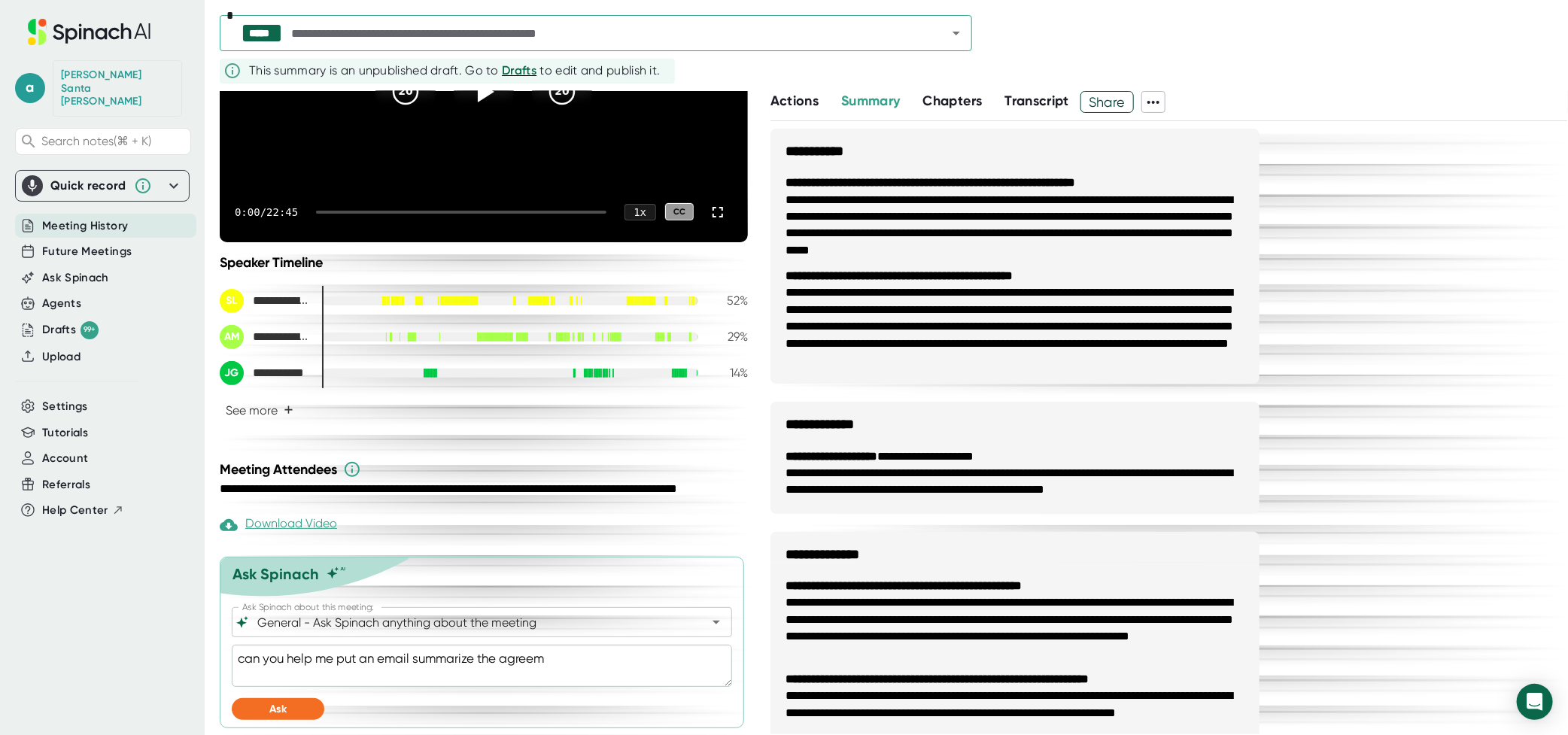
type textarea "x"
type textarea "can you help me put an email summarize the agreemen"
type textarea "x"
type textarea "can you help me put an email summarize the agreement"
type textarea "x"
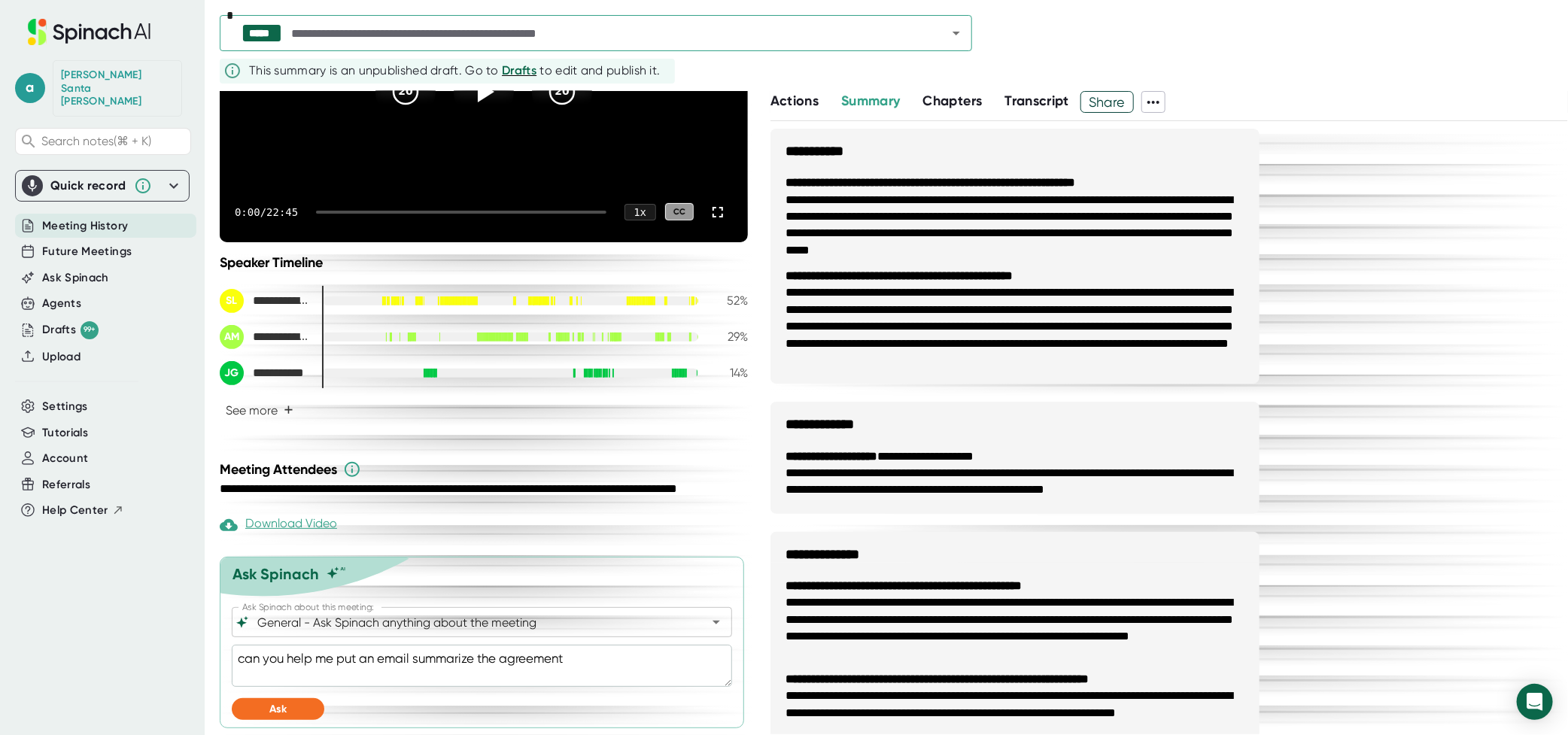
type textarea "can you help me put an email summarize the agreement"
type textarea "x"
type textarea "can you help me put an email summarize the agreement o"
type textarea "x"
type textarea "can you help me put an email summarize the agreement of"
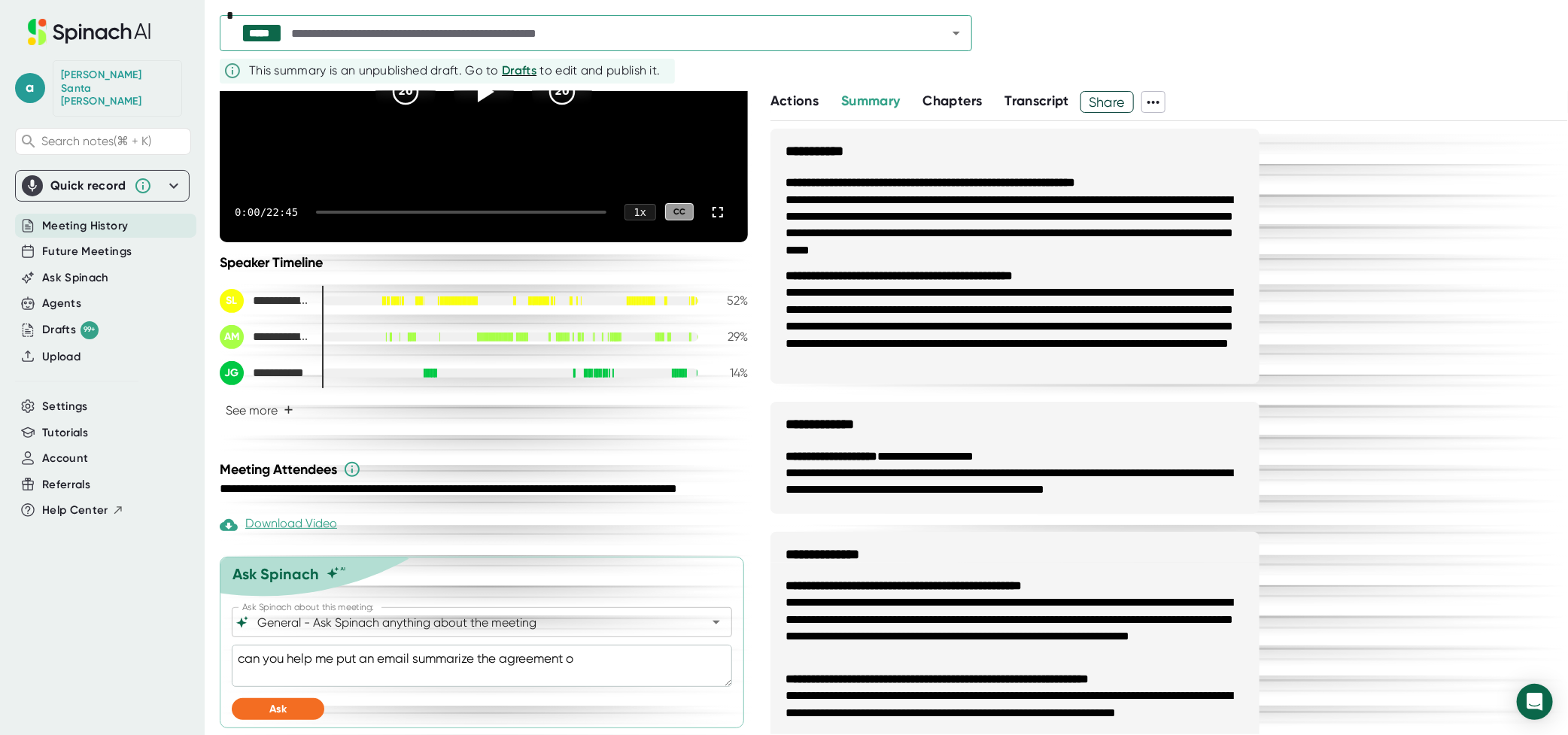
type textarea "x"
type textarea "can you help me put an email summarize the agreement of"
type textarea "x"
type textarea "can you help me put an email summarize the agreement of t"
type textarea "x"
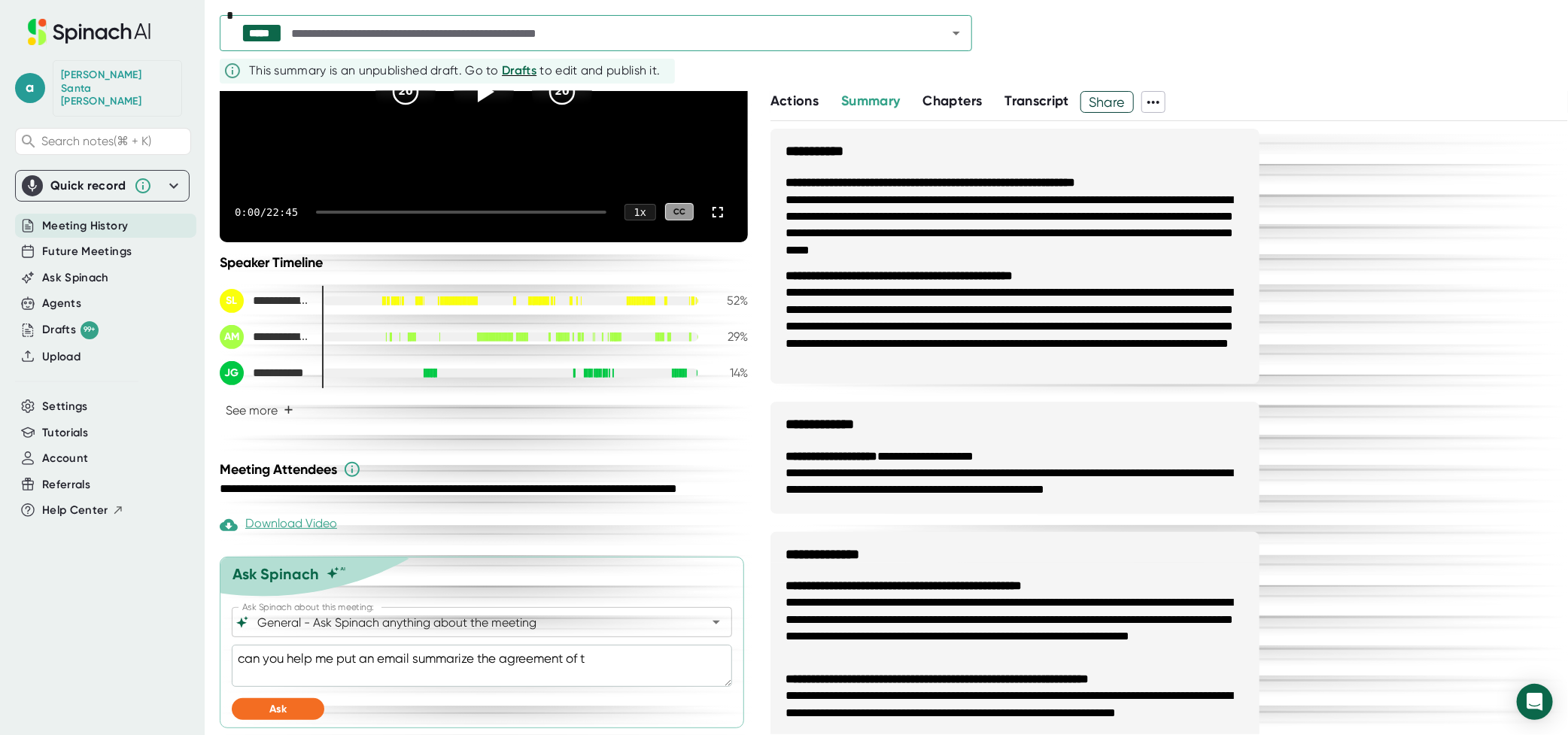
type textarea "can you help me put an email summarize the agreement of th"
type textarea "x"
type textarea "can you help me put an email summarize the agreement of the"
type textarea "x"
type textarea "can you help me put an email summarize the agreement of the"
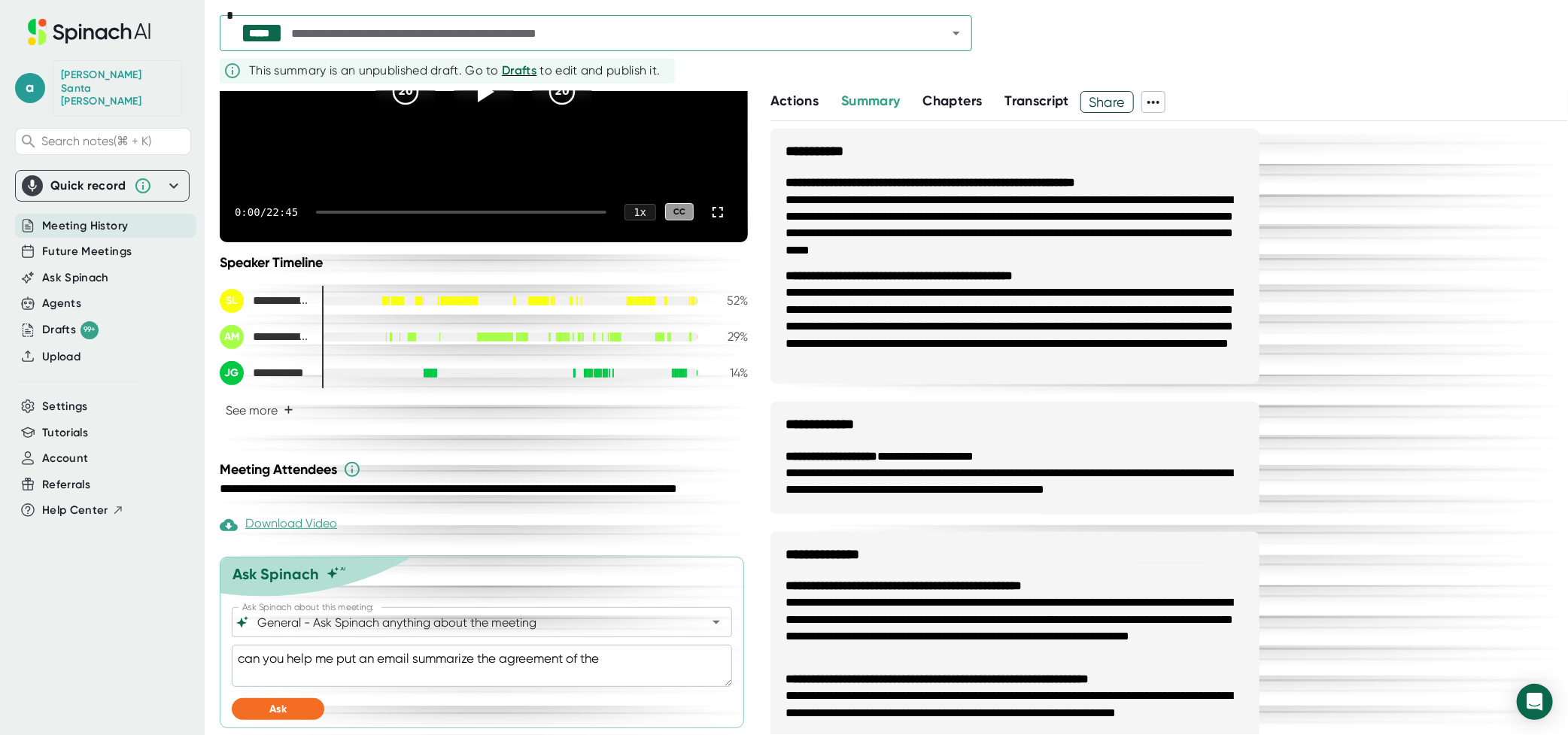
type textarea "x"
type textarea "can you help me put an email summarize the agreement of the m"
type textarea "x"
type textarea "can you help me put an email summarize the agreement of the me"
type textarea "x"
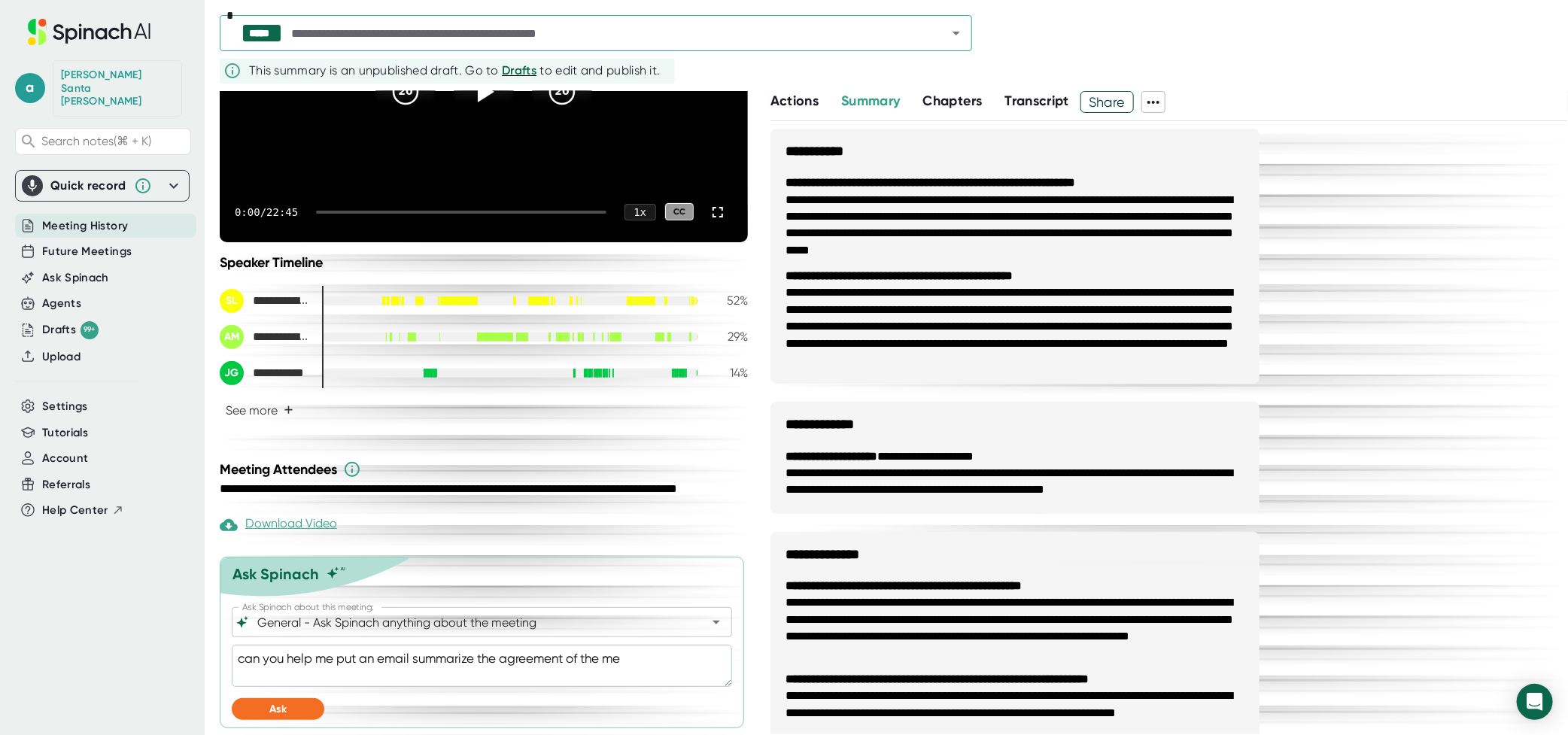
type textarea "can you help me put an email summarize the agreement of the mee"
type textarea "x"
type textarea "can you help me put an email summarize the agreement of the meet"
type textarea "x"
type textarea "can you help me put an email summarize the agreement of the meeti"
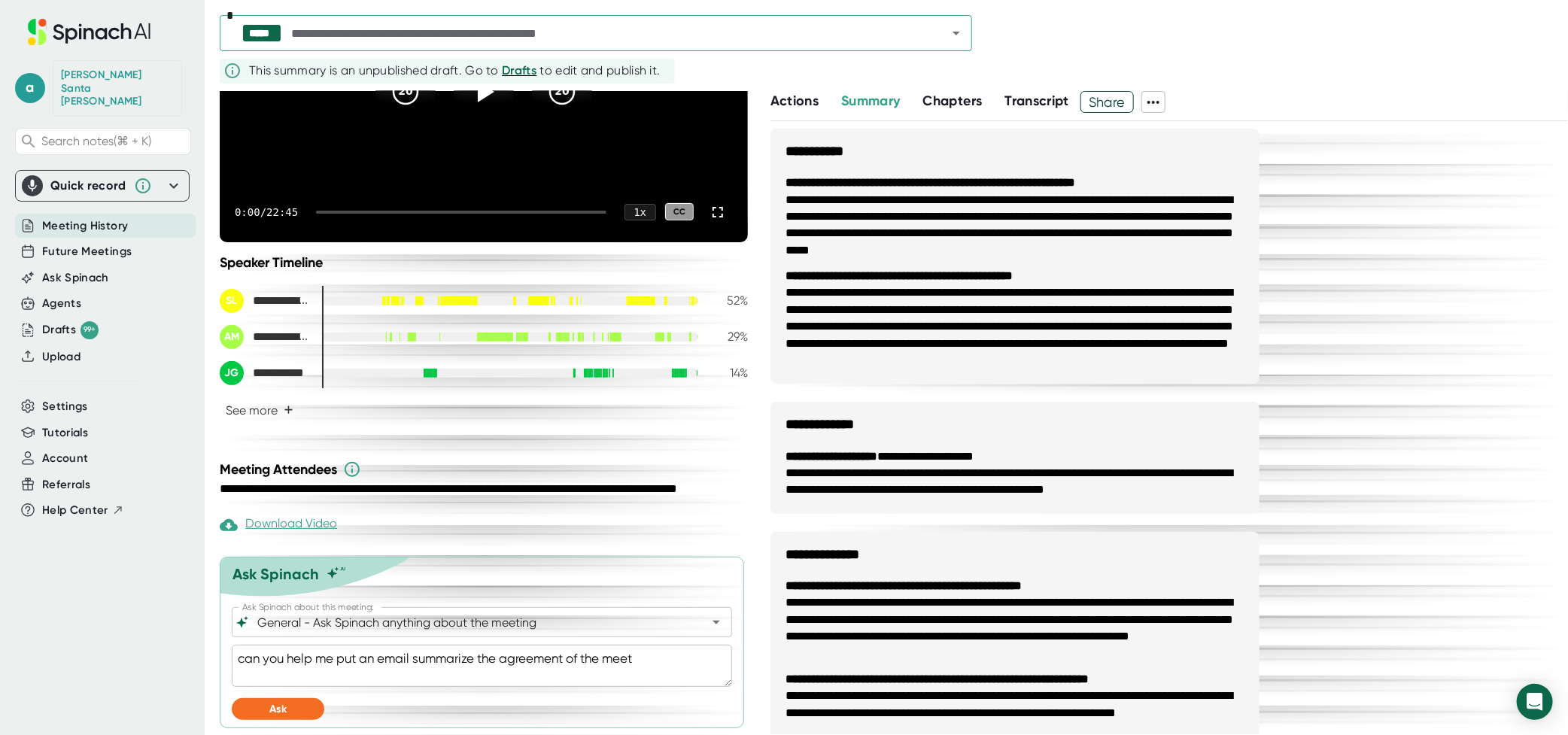
type textarea "x"
type textarea "can you help me put an email summarize the agreement of the meetin"
type textarea "x"
type textarea "can you help me put an email summarize the agreement of the meeti"
type textarea "x"
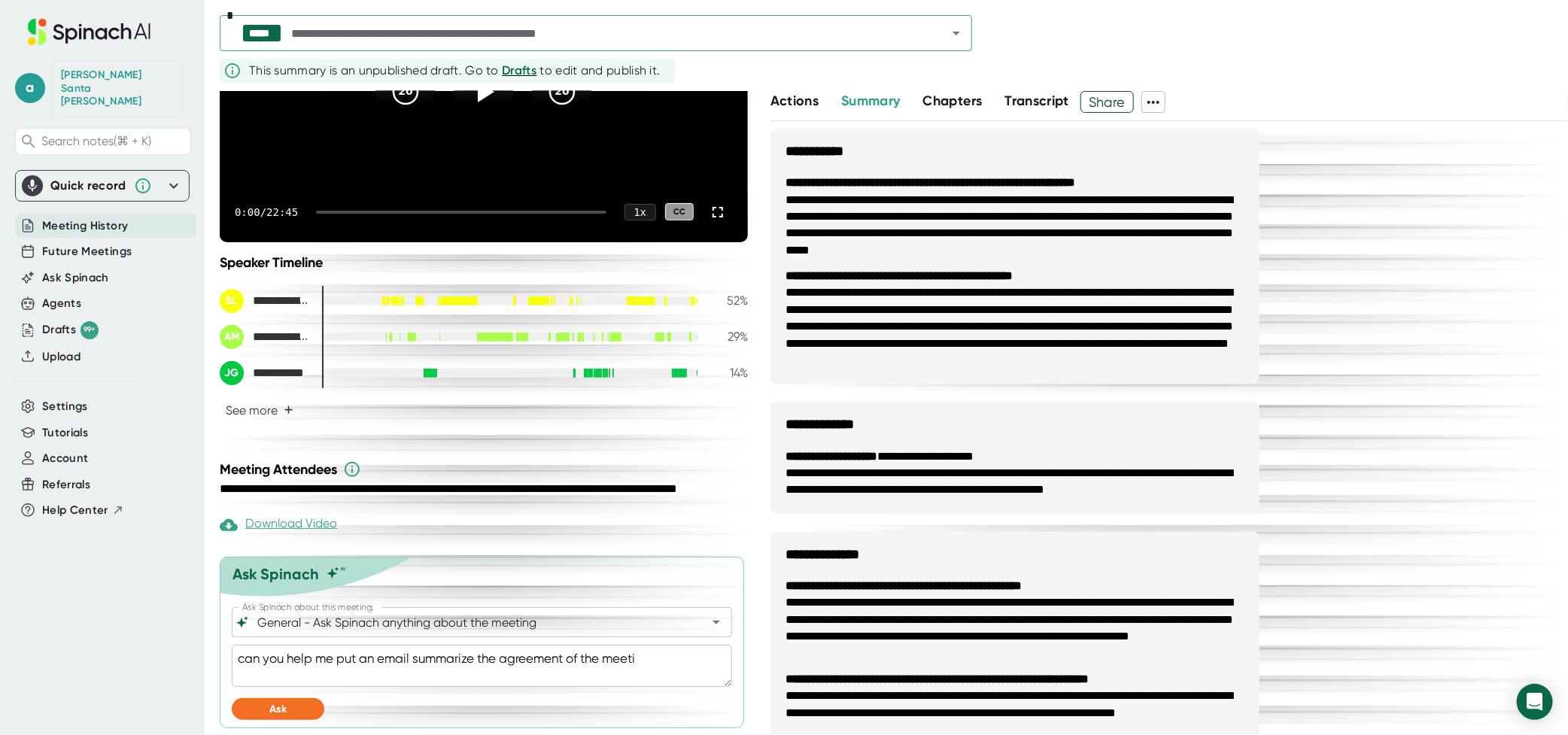
type textarea "can you help me put an email summarize the agreement of the meet"
type textarea "x"
type textarea "can you help me put an email summarize the agreement of the mee"
type textarea "x"
type textarea "can you help me put an email summarize the agreement of the me"
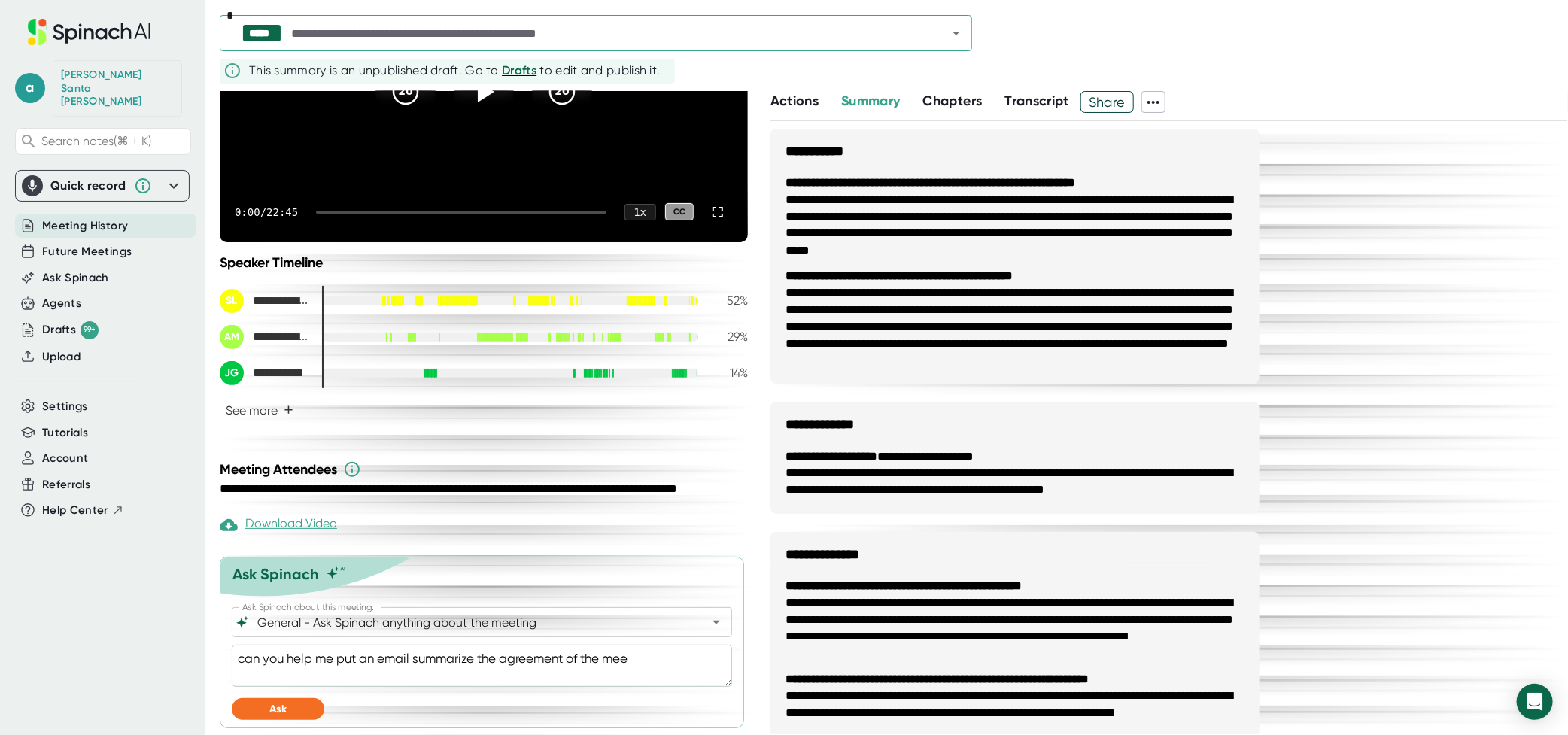
type textarea "x"
type textarea "can you help me put an email summarize the agreement of the m"
type textarea "x"
type textarea "can you help me put an email summarize the agreement of the me"
type textarea "x"
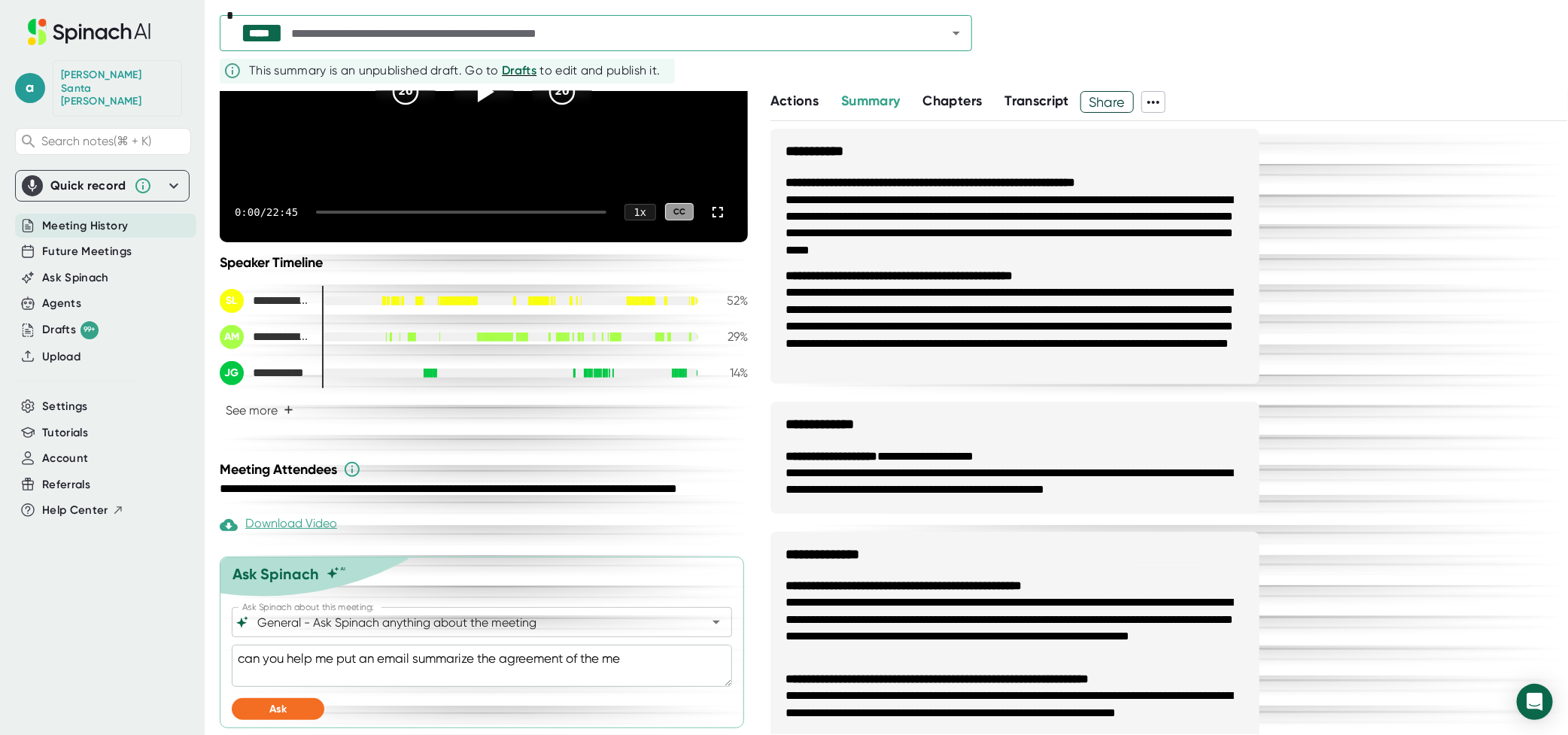
type textarea "can you help me put an email summarize the agreement of the mee"
type textarea "x"
type textarea "can you help me put an email summarize the agreement of the meet"
type textarea "x"
type textarea "can you help me put an email summarize the agreement of the meeti"
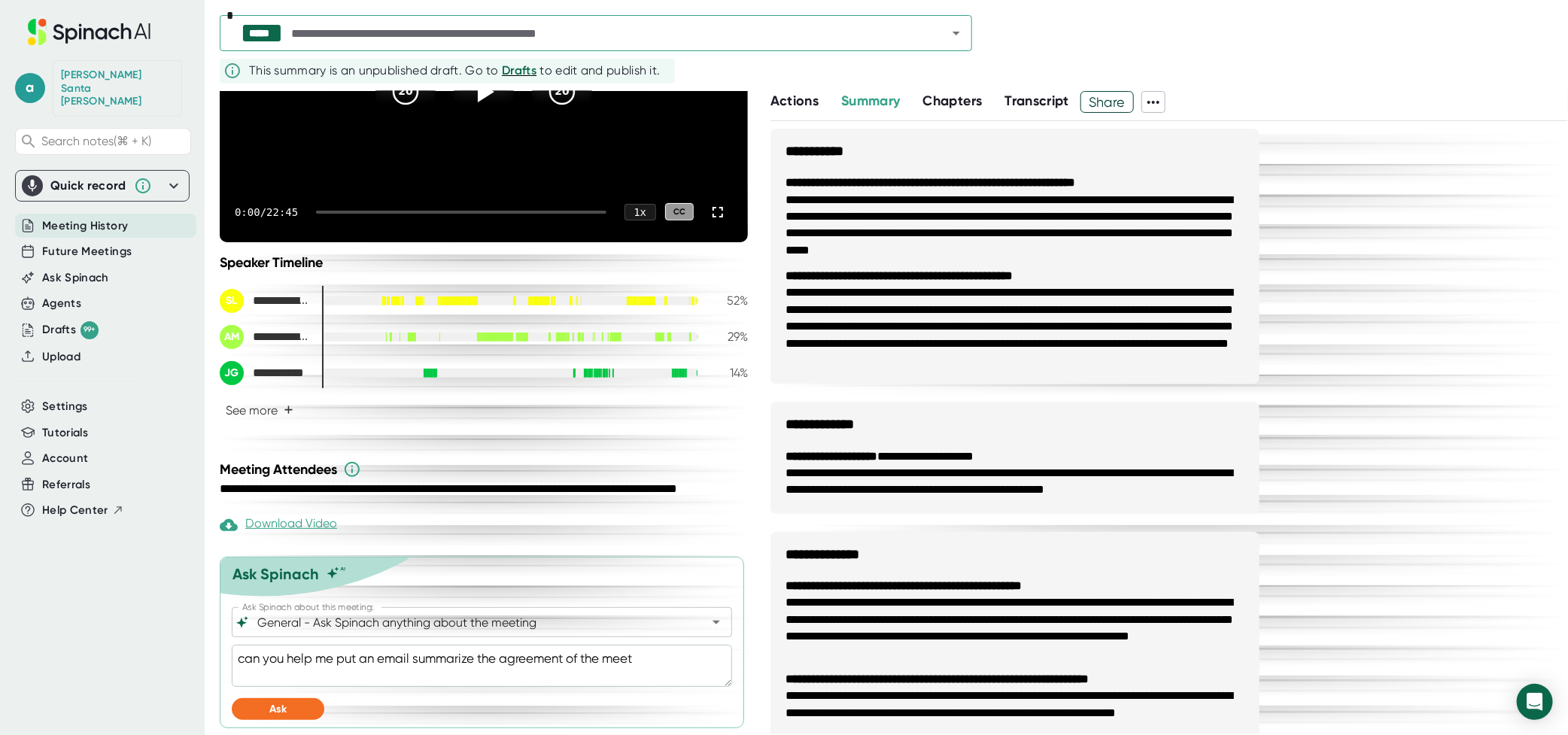
type textarea "x"
type textarea "can you help me put an email summarize the agreement of the meetin"
type textarea "x"
type textarea "can you help me put an email summarize the agreement of the meeting"
type textarea "x"
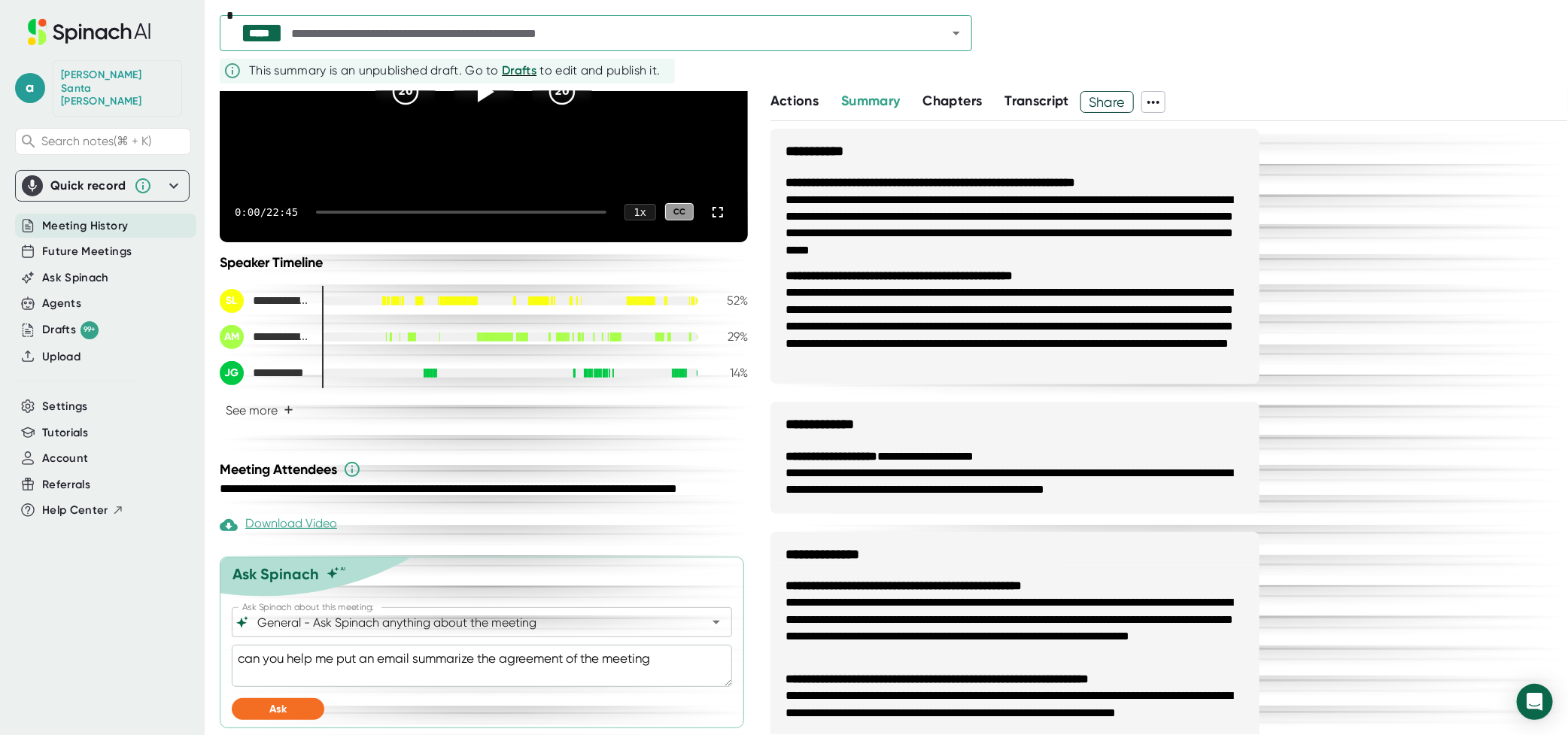
type textarea "can you help me put an email summarize the agreement of the meeting"
type textarea "x"
type textarea "can you help me put an email summarize the agreement of the meeting a"
type textarea "x"
type textarea "can you help me put an email summarize the agreement of the meeting a"
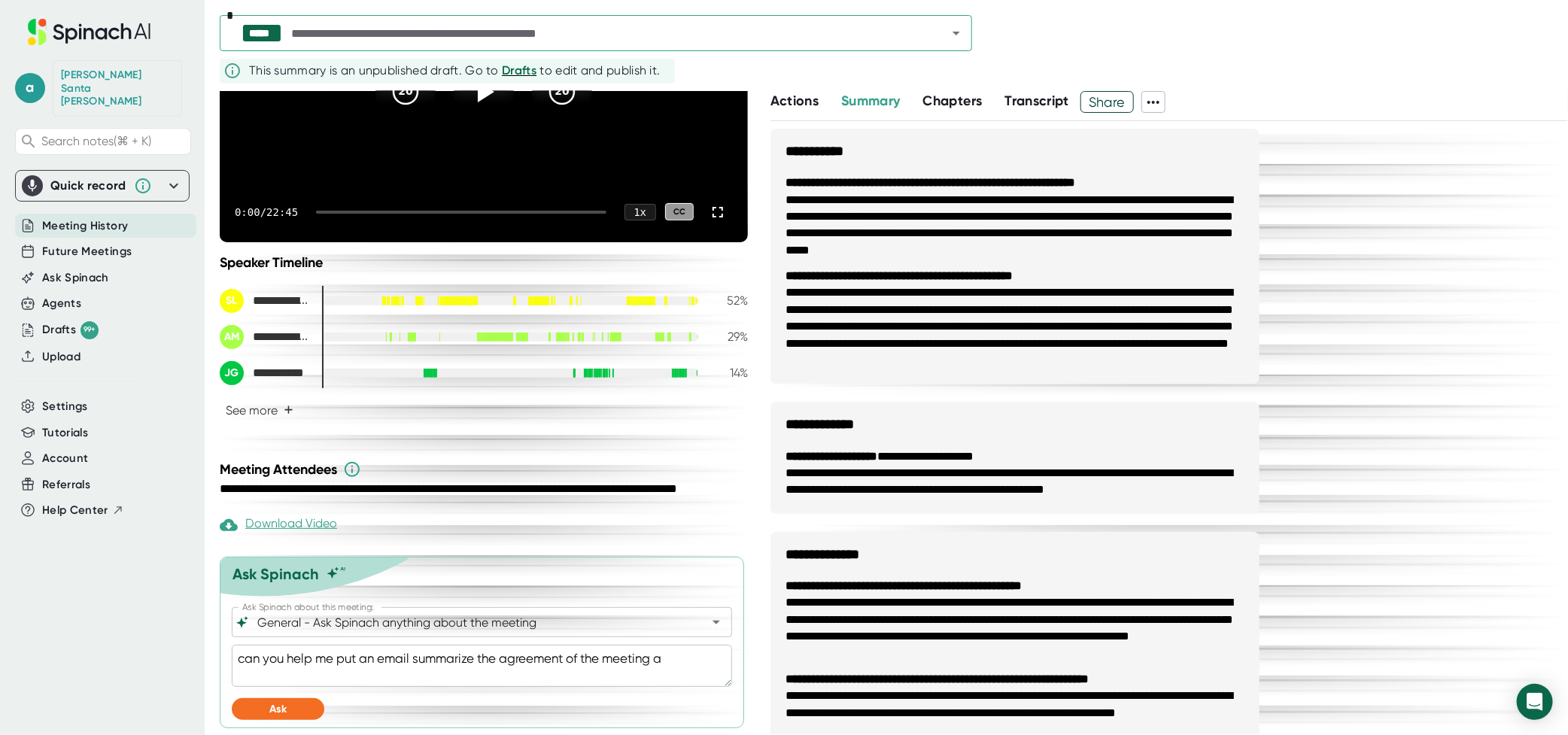
type textarea "x"
type textarea "can you help me put an email summarize the agreement of the meeting a s"
type textarea "x"
type textarea "can you help me put an email summarize the agreement of the meeting a"
type textarea "x"
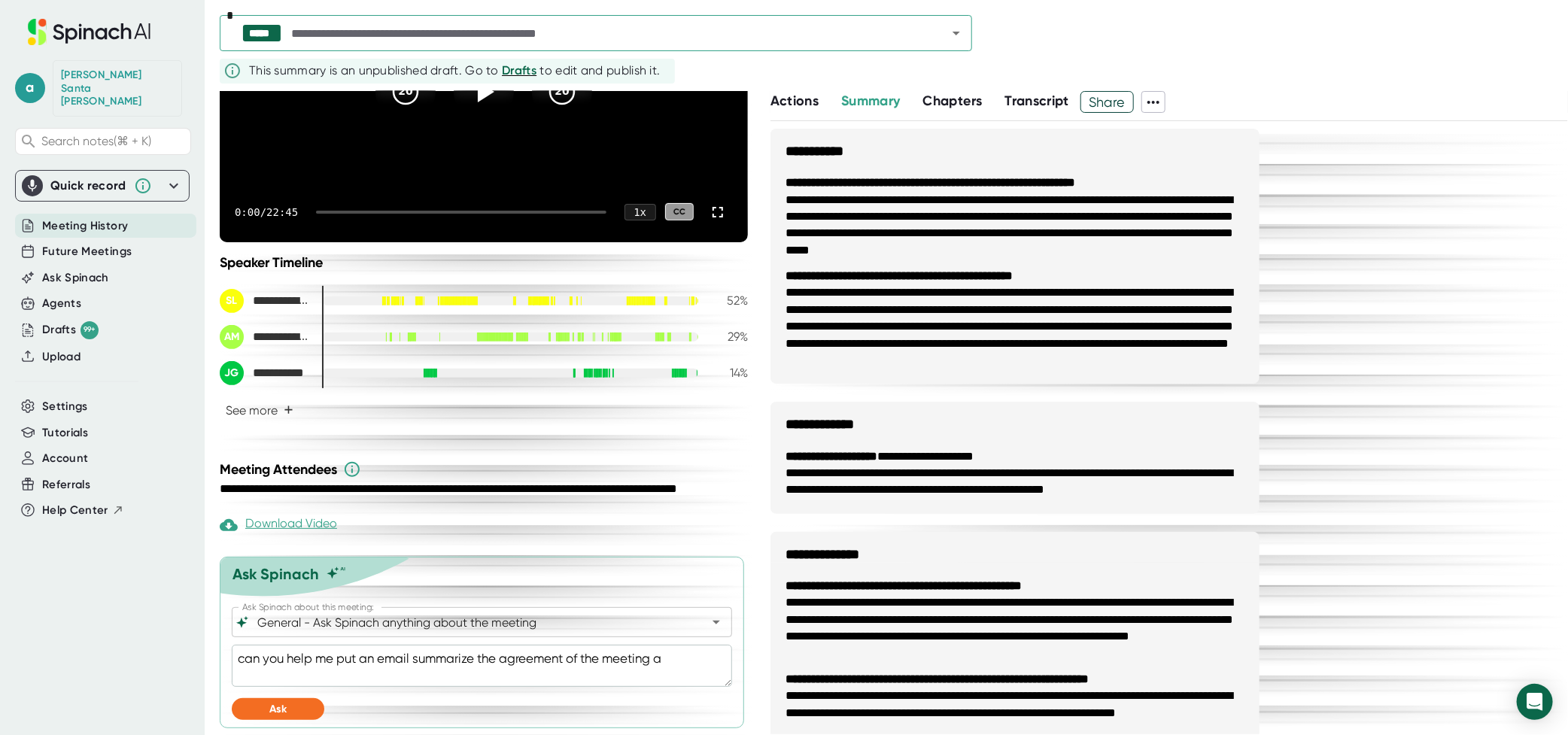
type textarea "can you help me put an email summarize the agreement of the meeting a"
type textarea "x"
type textarea "can you help me put an email summarize the agreement of the meeting as"
type textarea "x"
type textarea "can you help me put an email summarize the agreement of the meeting as"
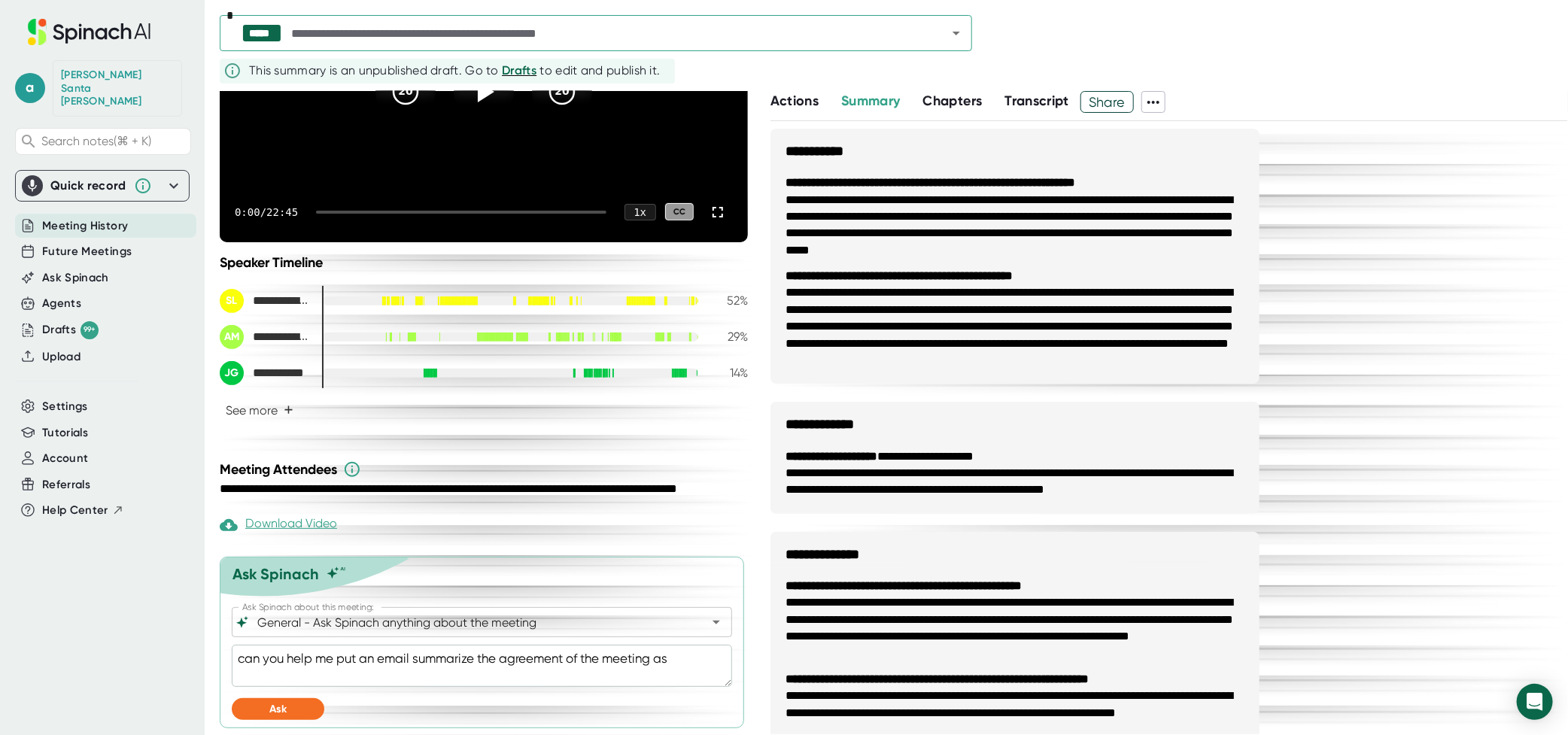
type textarea "x"
type textarea "can you help me put an email summarize the agreement of the meeting as a"
type textarea "x"
type textarea "can you help me put an email summarize the agreement of the meeting as a"
type textarea "x"
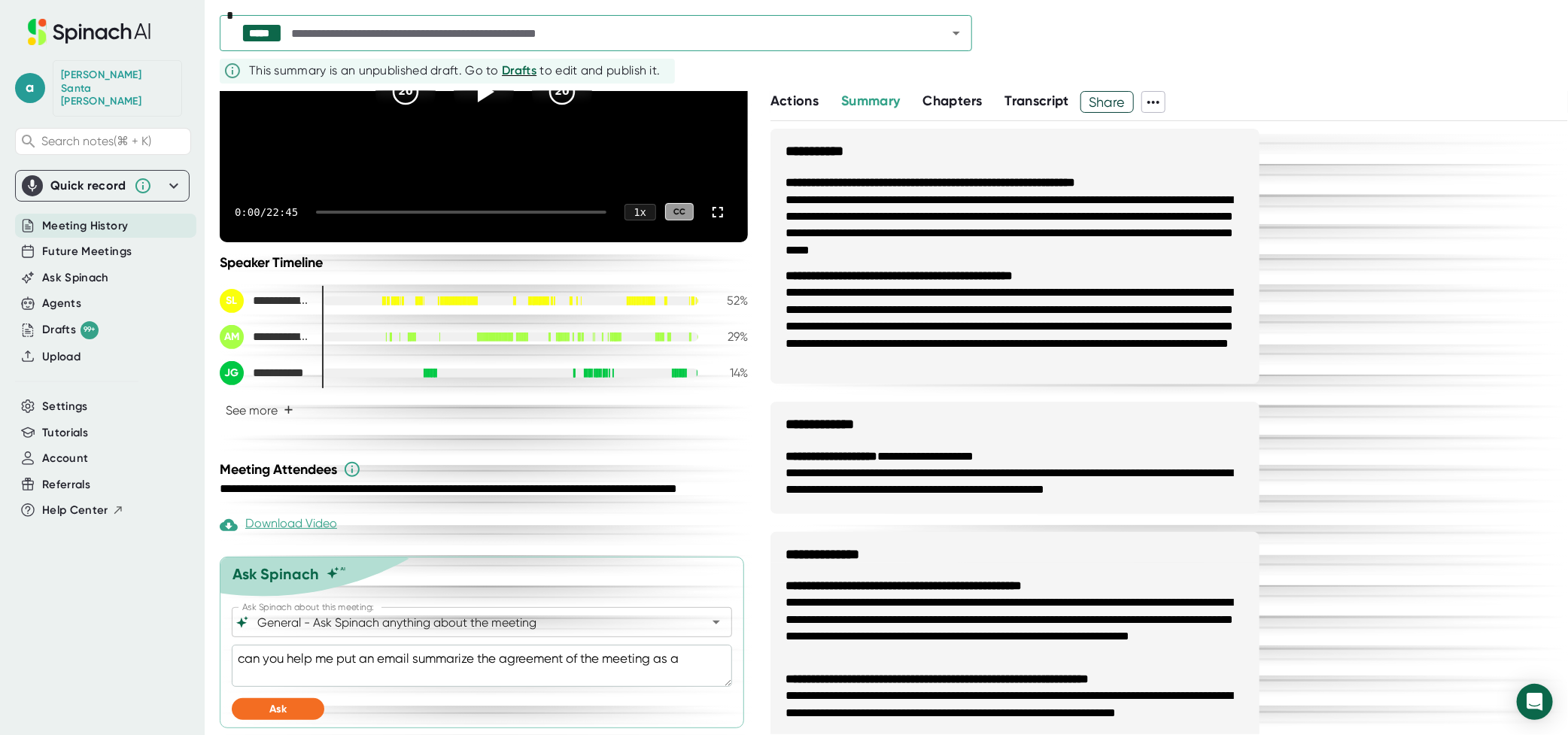
type textarea "can you help me put an email summarize the agreement of the meeting as a f"
type textarea "x"
type textarea "can you help me put an email summarize the agreement of the meeting as a fo"
type textarea "x"
type textarea "can you help me put an email summarize the agreement of the meeting as a fol"
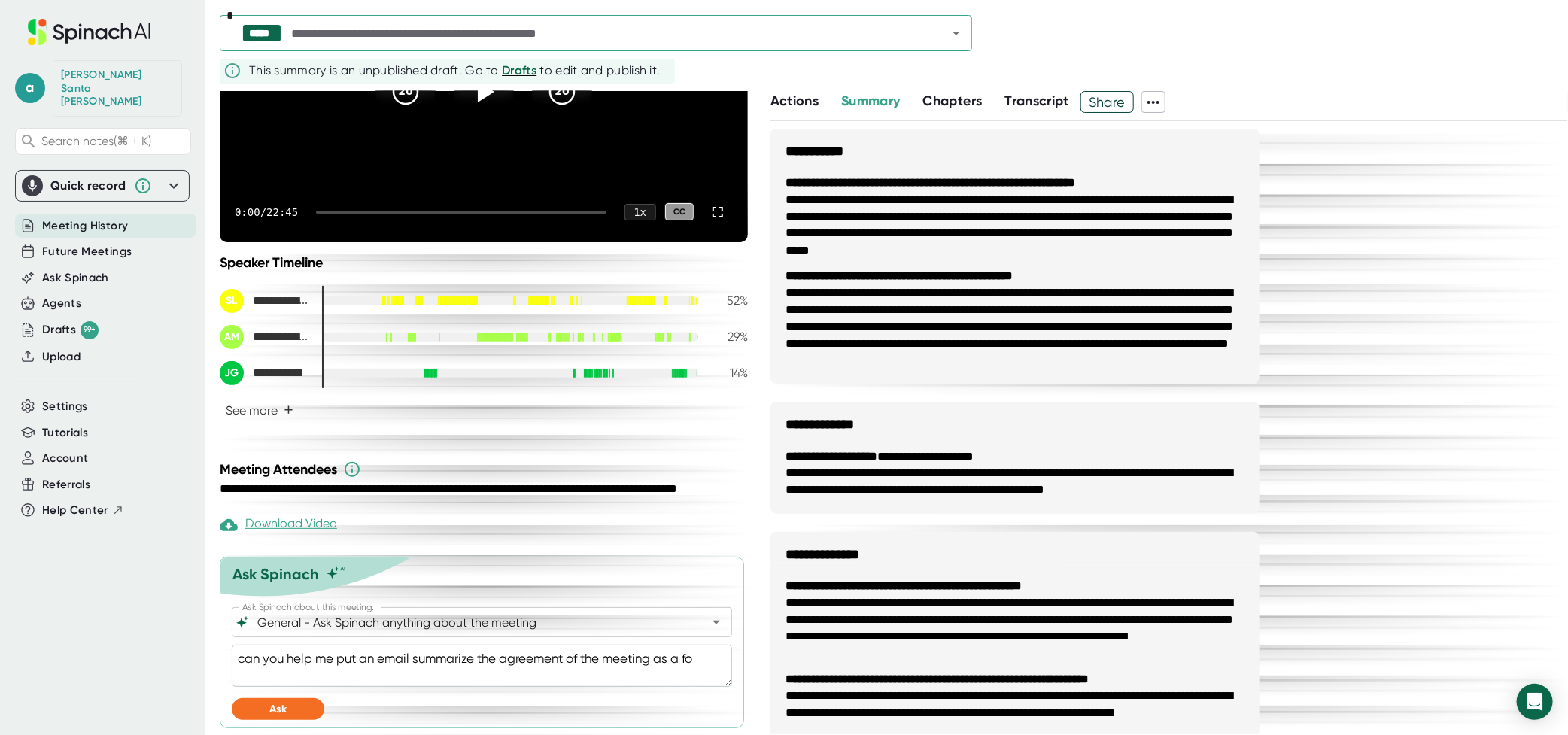
type textarea "x"
type textarea "can you help me put an email summarize the agreement of the meeting as a foll"
type textarea "x"
type textarea "can you help me put an email summarize the agreement of the meeting as a follo"
type textarea "x"
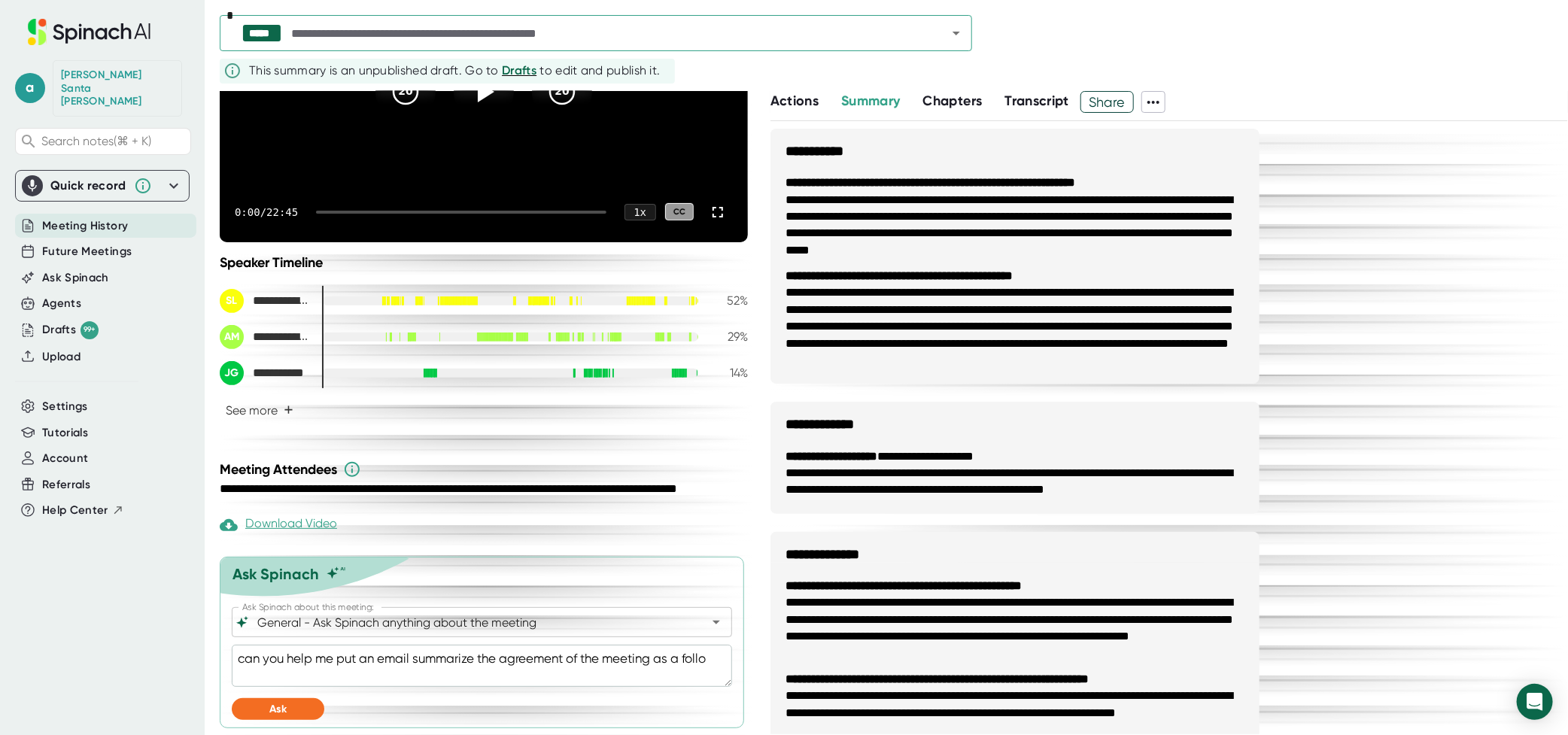
type textarea "can you help me put an email summarize the agreement of the meeting as a follow"
type textarea "x"
type textarea "can you help me put an email summarize the agreement of the meeting as a follow"
type textarea "x"
type textarea "can you help me put an email summarize the agreement of the meeting as a follow…"
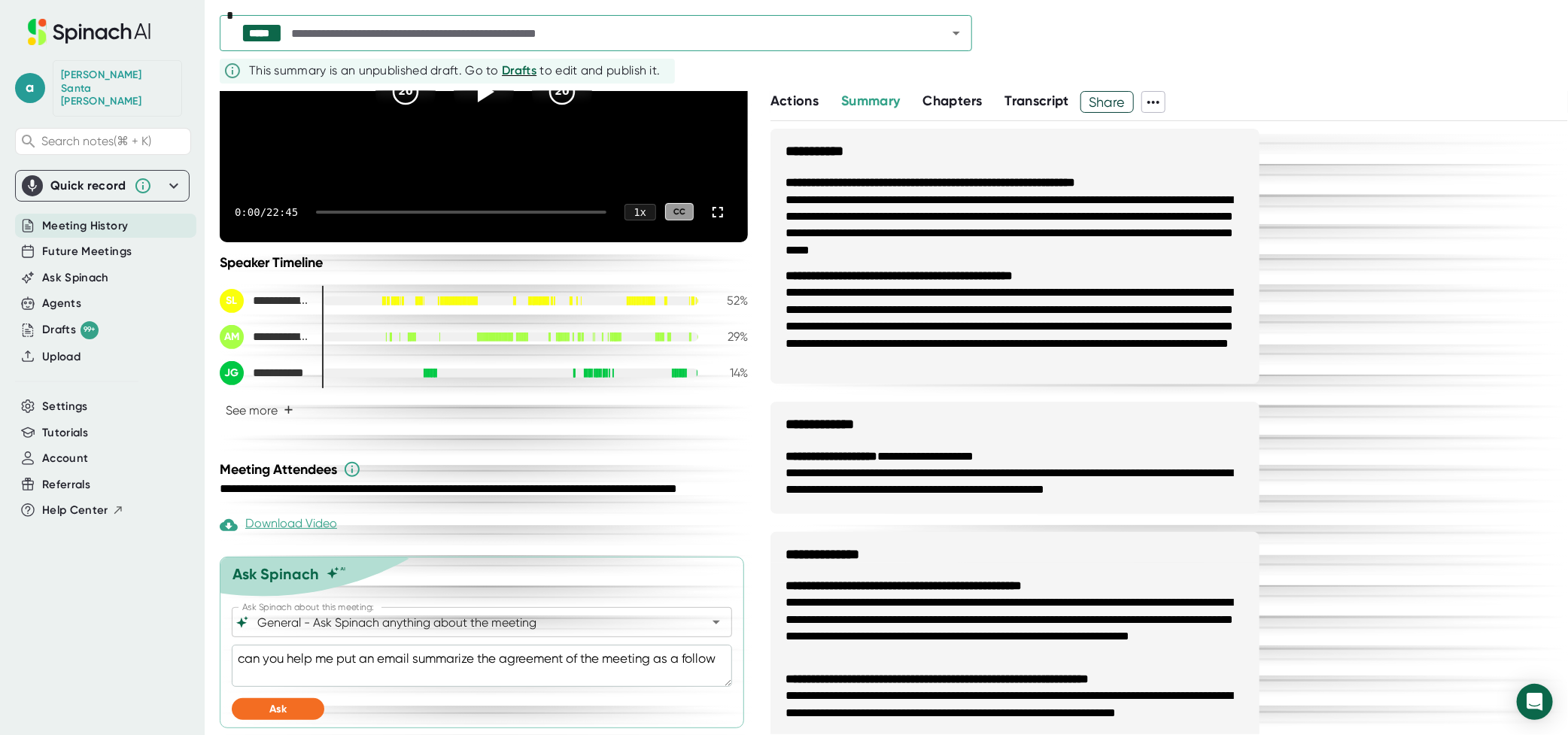
type textarea "x"
type textarea "can you help me put an email summarize the agreement of the meeting as a follow…"
type textarea "x"
type textarea "can you help me put an email summarize the agreement of the meeting as a follow…"
type textarea "x"
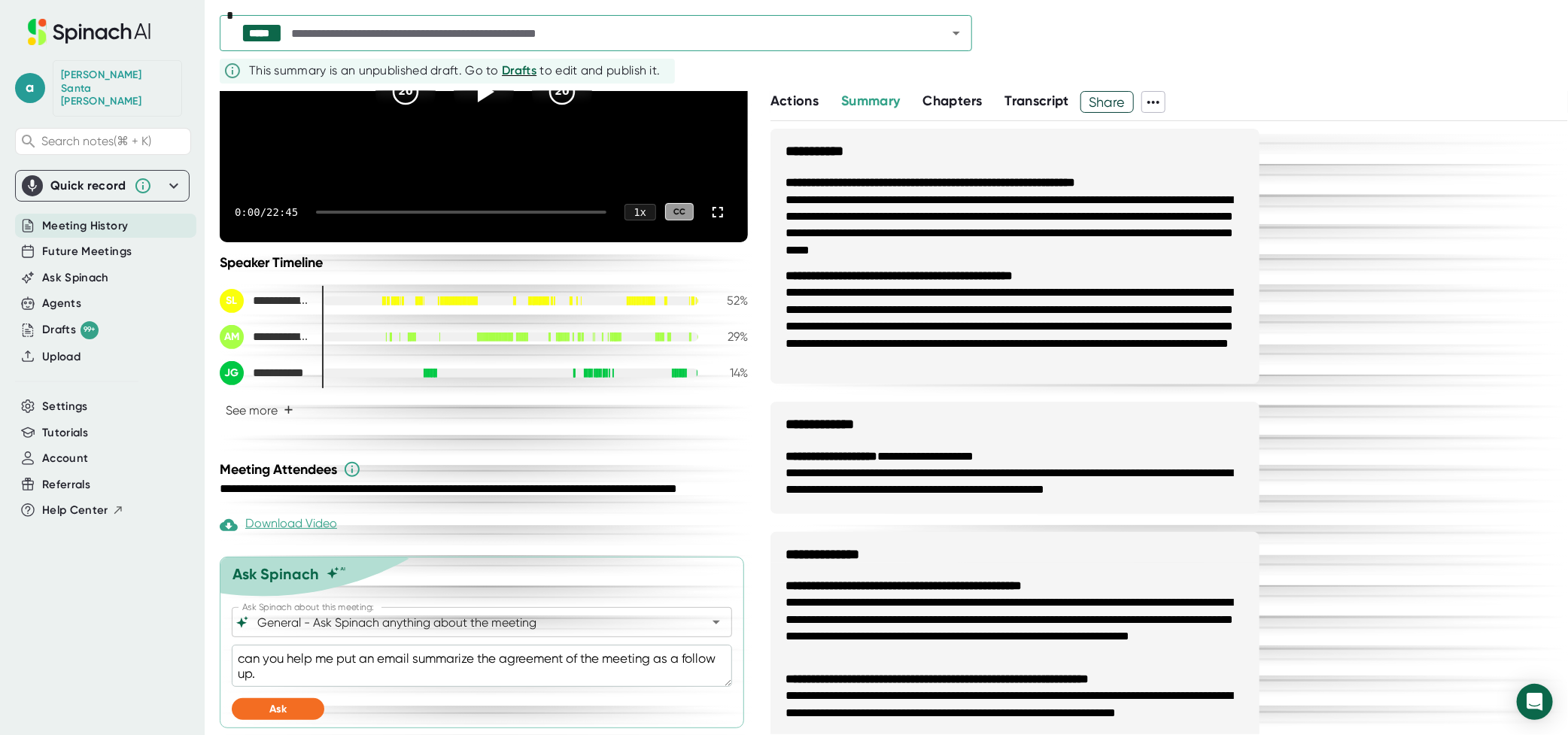
type textarea "can you help me put an email summarize the agreement of the meeting as a follow…"
type textarea "x"
type textarea "can you help me put an email summarize the agreement of the meeting as a follow…"
type textarea "x"
type textarea "can you help me put an email summarize the agreement of the meeting as a follow…"
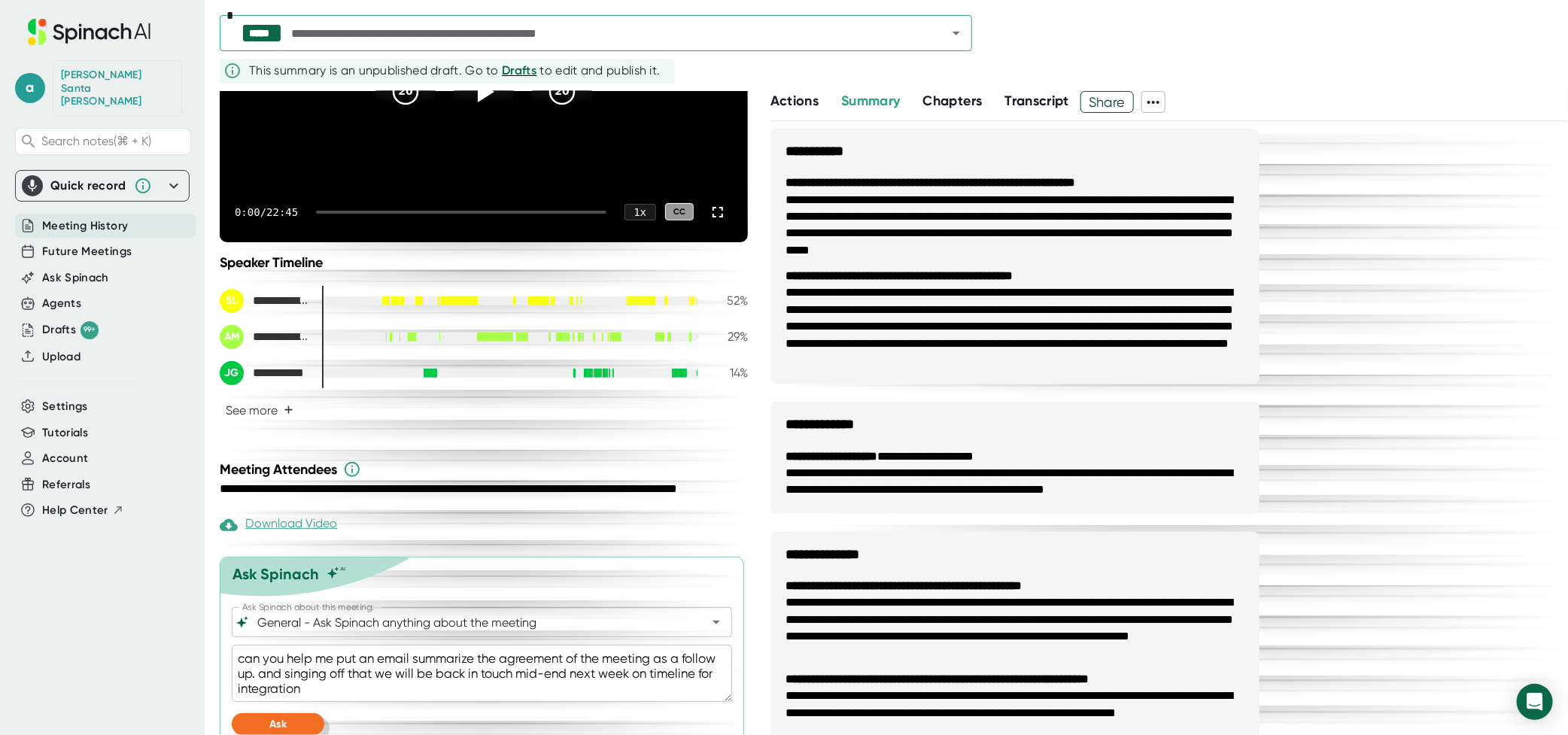
click at [294, 723] on button "Ask" at bounding box center [277, 724] width 93 height 22
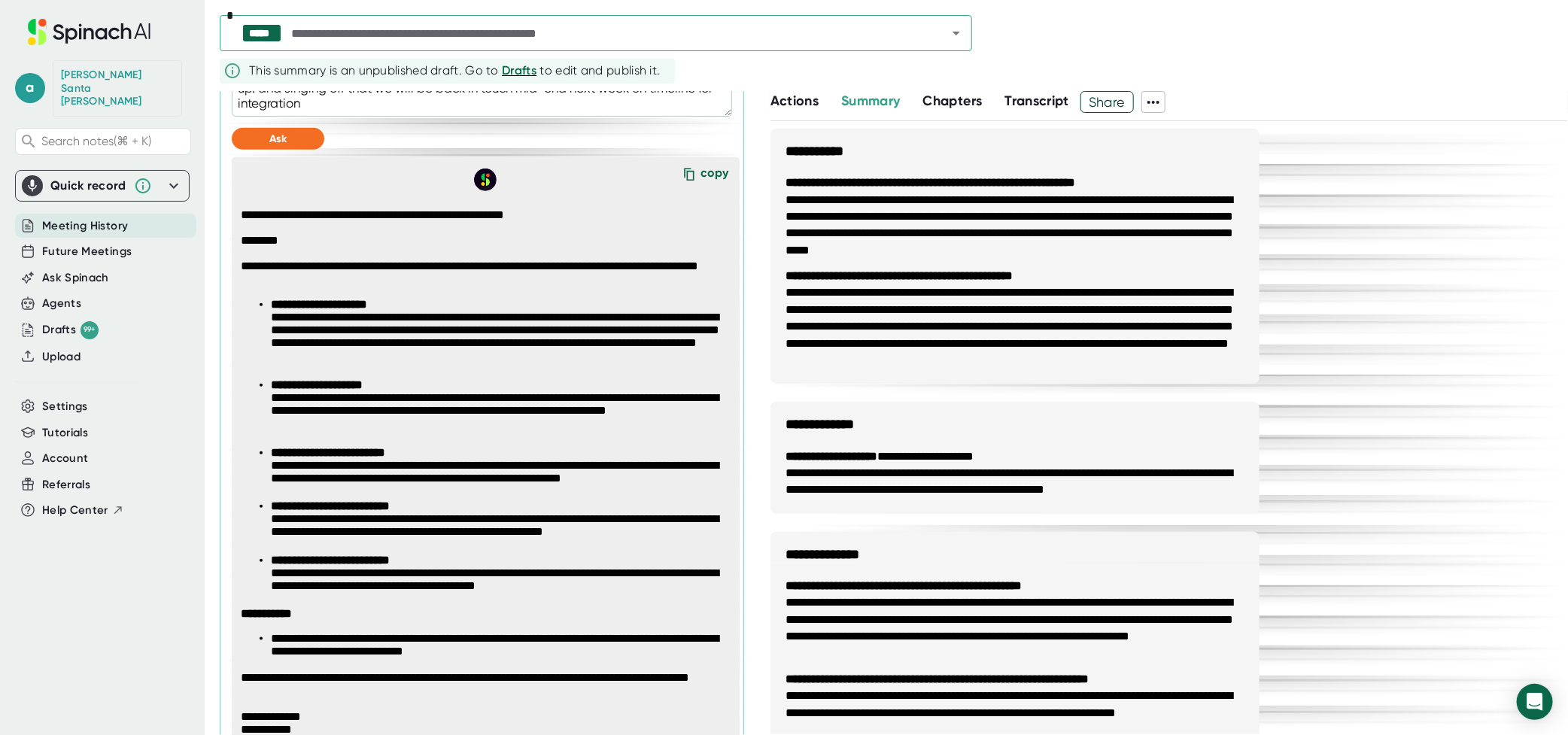
scroll to position [891, 0]
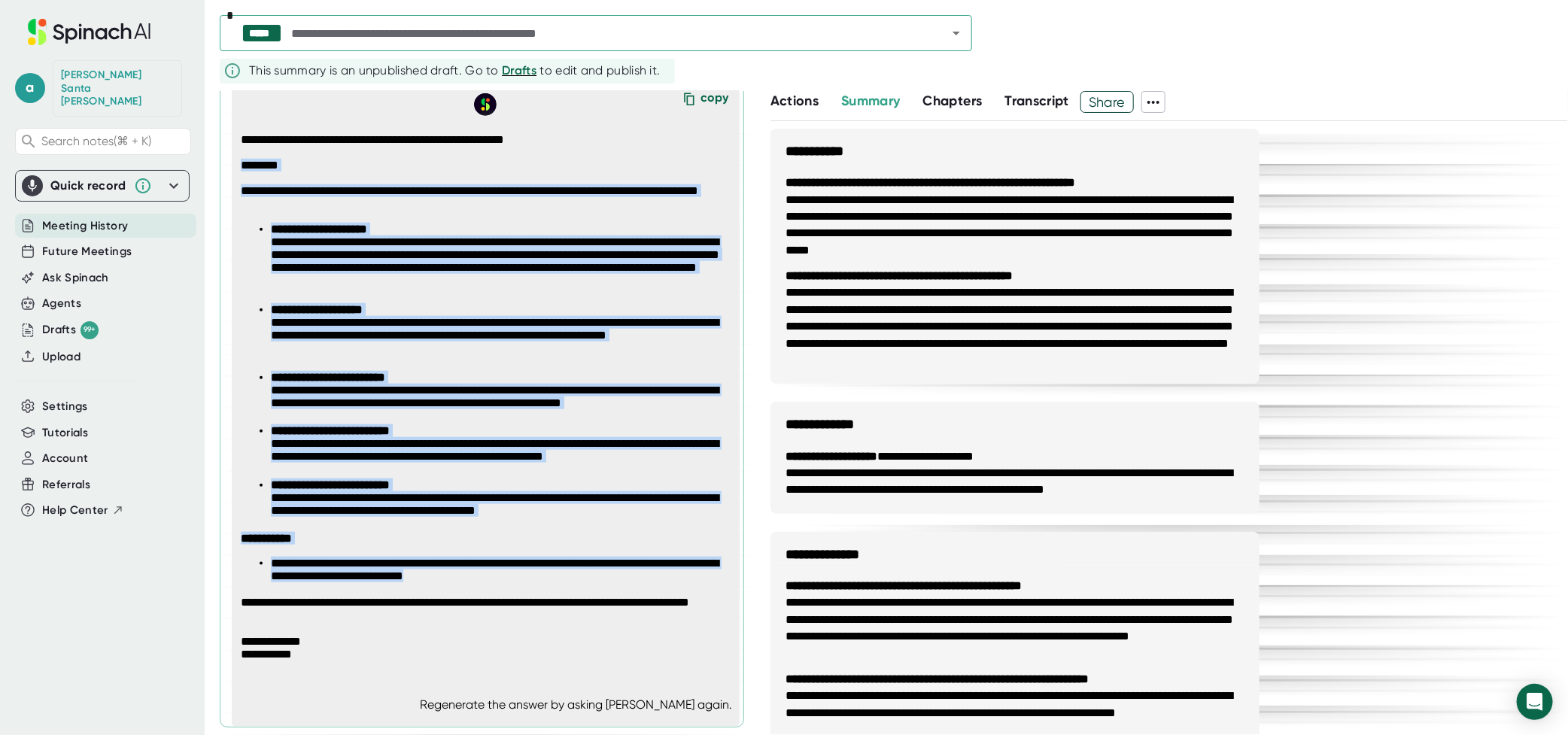
drag, startPoint x: 241, startPoint y: 161, endPoint x: 604, endPoint y: 577, distance: 552.1
click at [604, 577] on span "**********" at bounding box center [491, 398] width 500 height 528
copy span "**********"
